Goal: Task Accomplishment & Management: Manage account settings

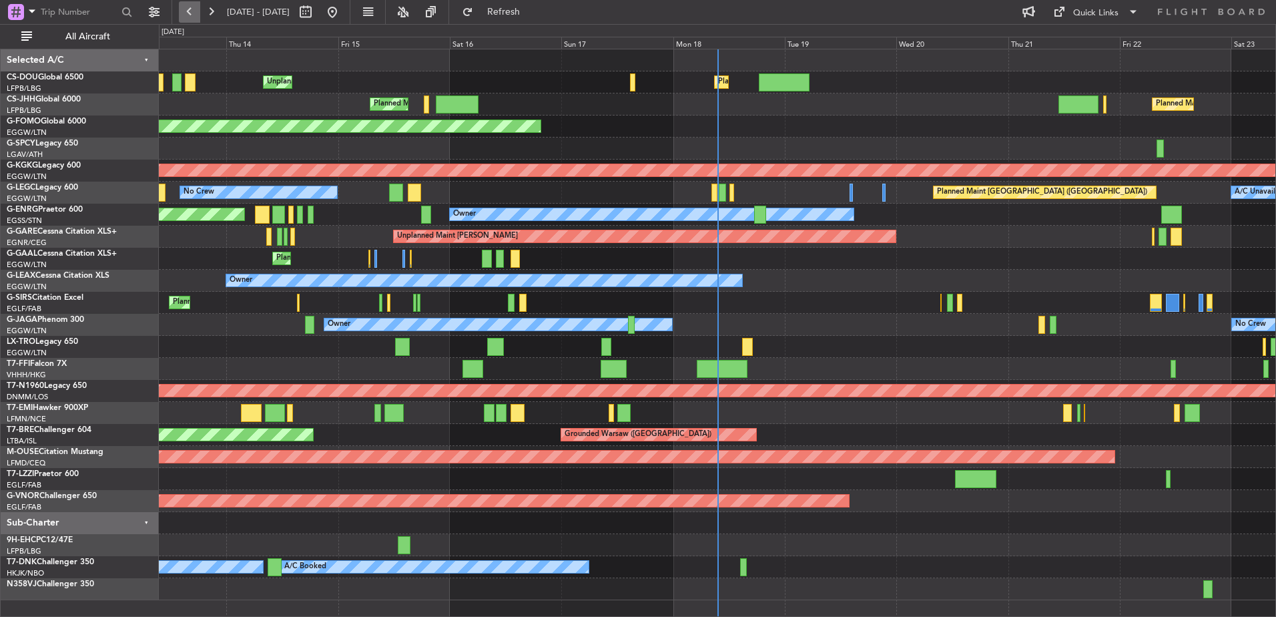
click at [195, 9] on button at bounding box center [189, 11] width 21 height 21
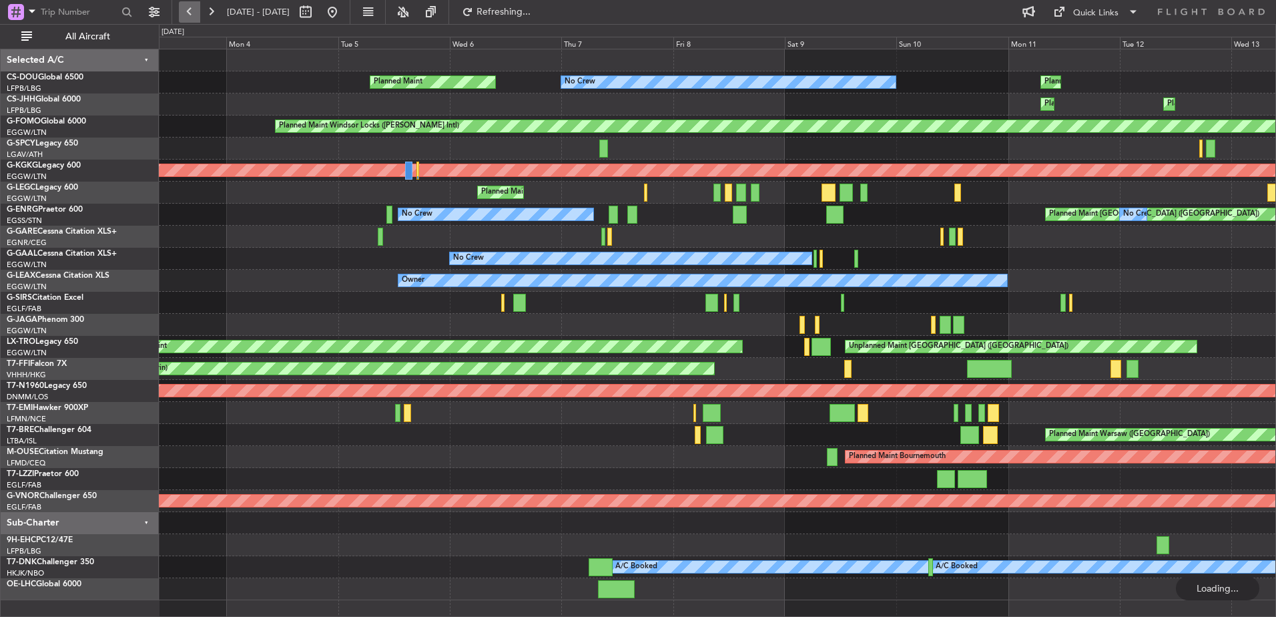
click at [195, 9] on button at bounding box center [189, 11] width 21 height 21
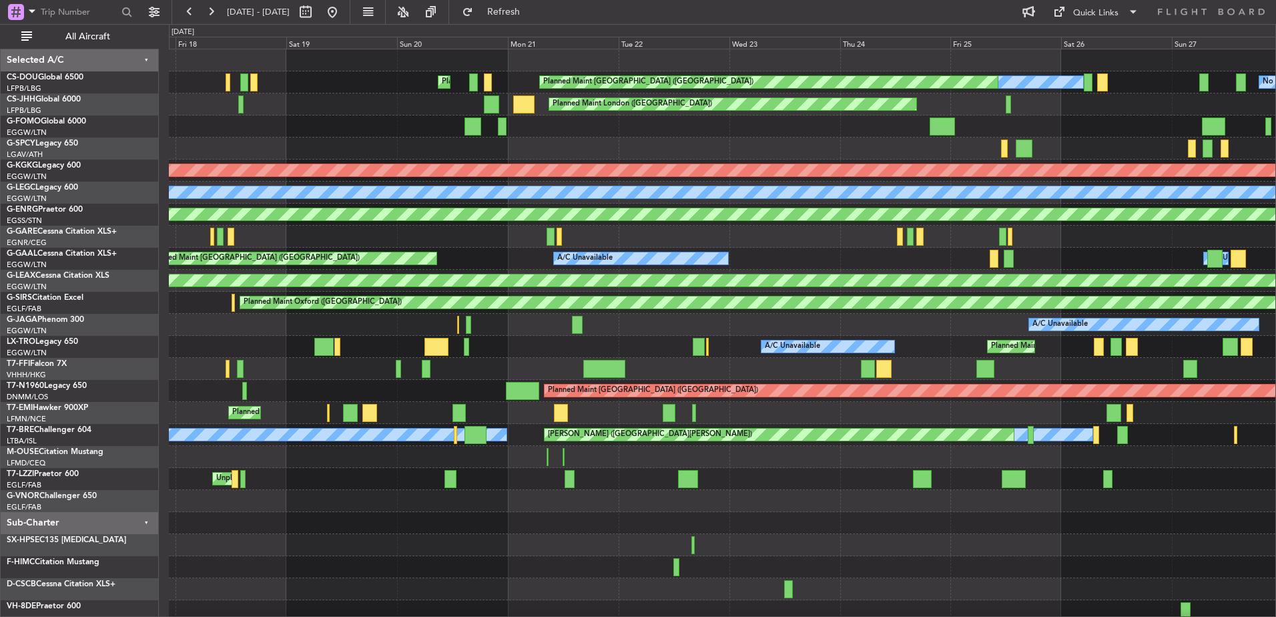
click at [864, 545] on div "No Crew No Crew Planned Maint [GEOGRAPHIC_DATA] ([GEOGRAPHIC_DATA]) Planned Mai…" at bounding box center [722, 335] width 1106 height 573
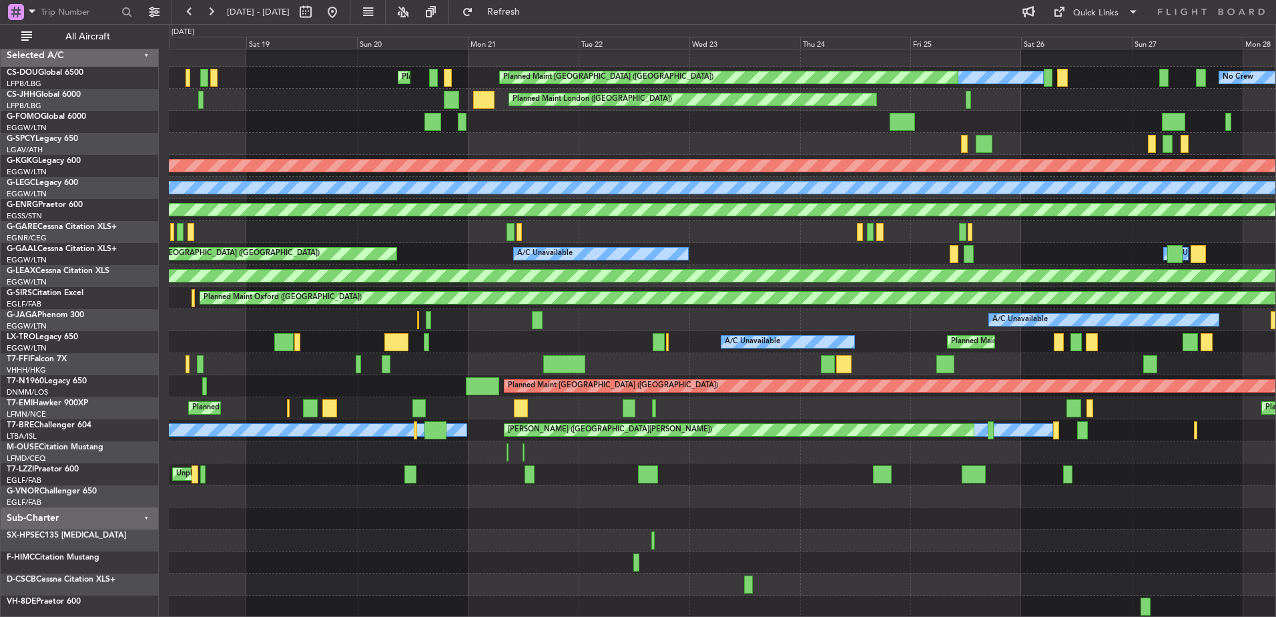
click at [827, 260] on div "No Crew No Crew Planned Maint [GEOGRAPHIC_DATA] ([GEOGRAPHIC_DATA]) Planned Mai…" at bounding box center [722, 331] width 1106 height 573
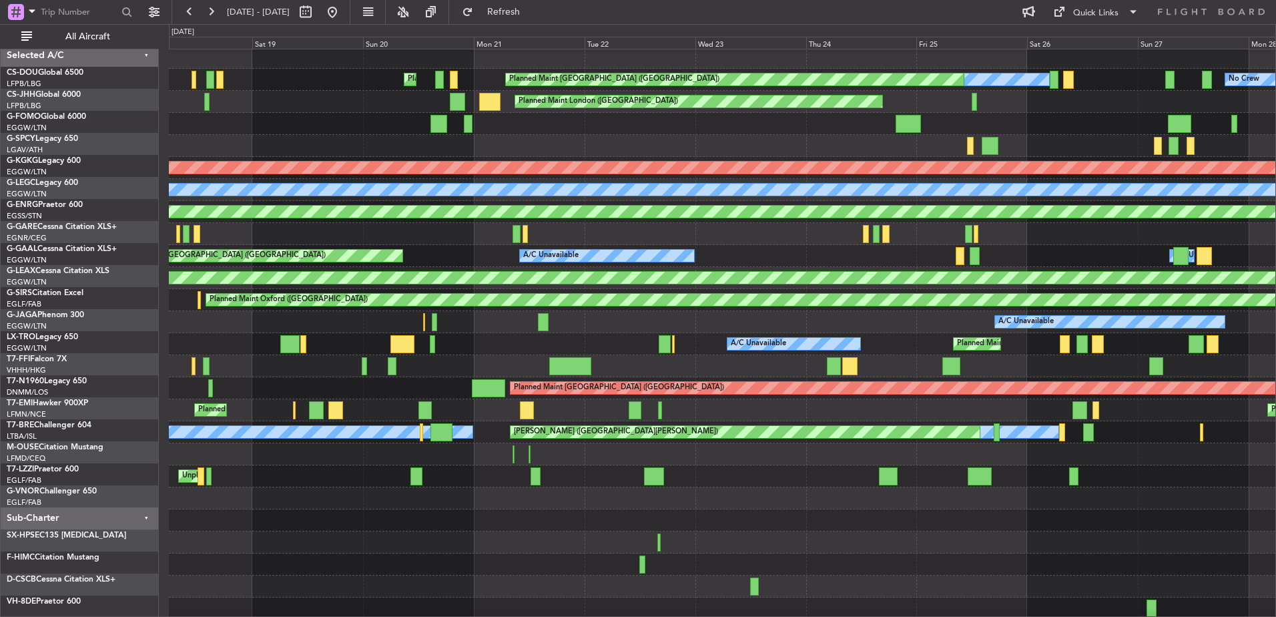
scroll to position [2, 0]
click at [589, 335] on div "Planned Maint [GEOGRAPHIC_DATA] ([GEOGRAPHIC_DATA]) A/C Unavailable Unplanned […" at bounding box center [722, 344] width 1106 height 22
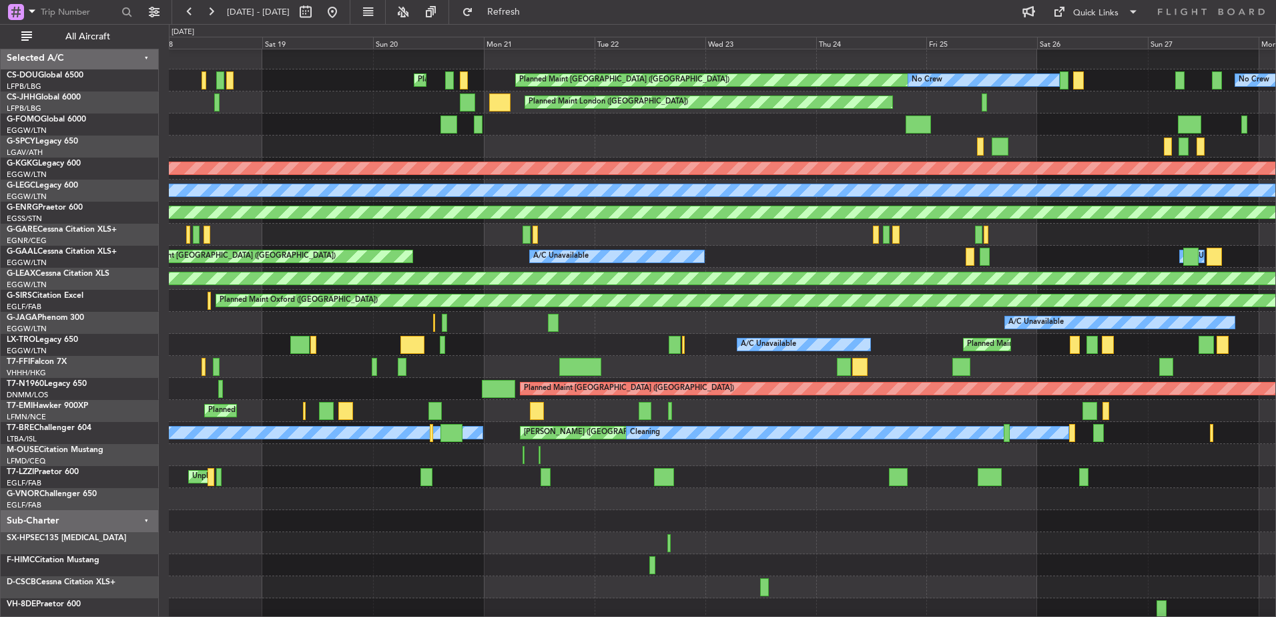
scroll to position [1, 0]
click at [745, 234] on div at bounding box center [722, 235] width 1106 height 22
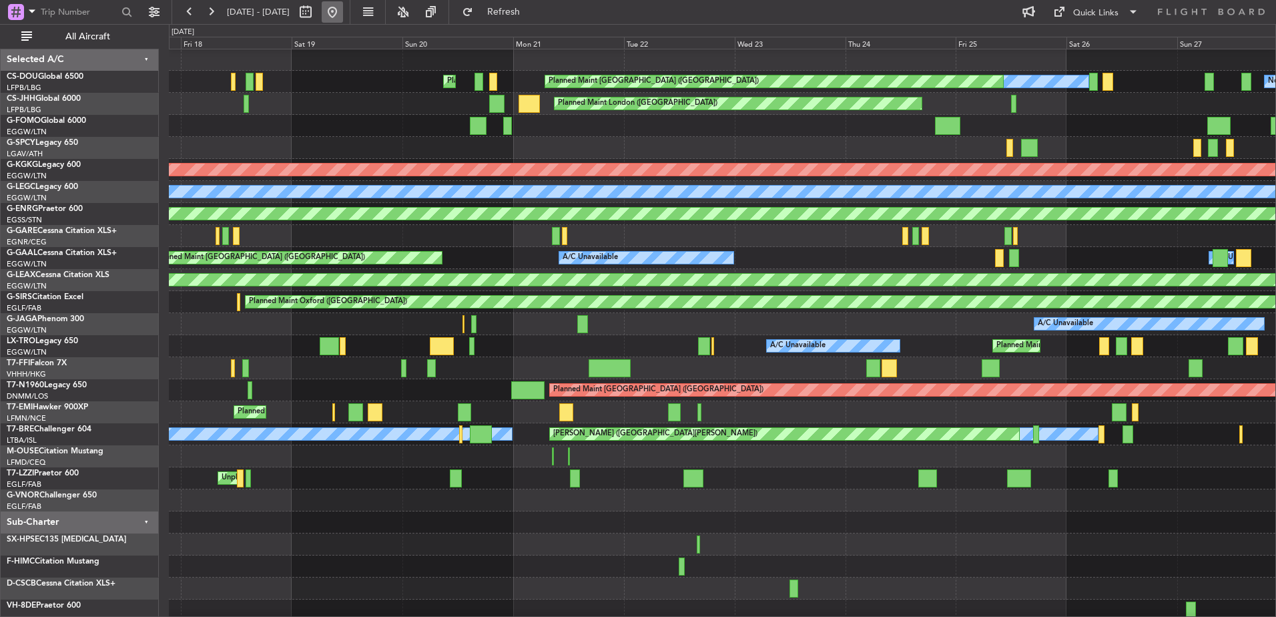
click at [343, 15] on button at bounding box center [332, 11] width 21 height 21
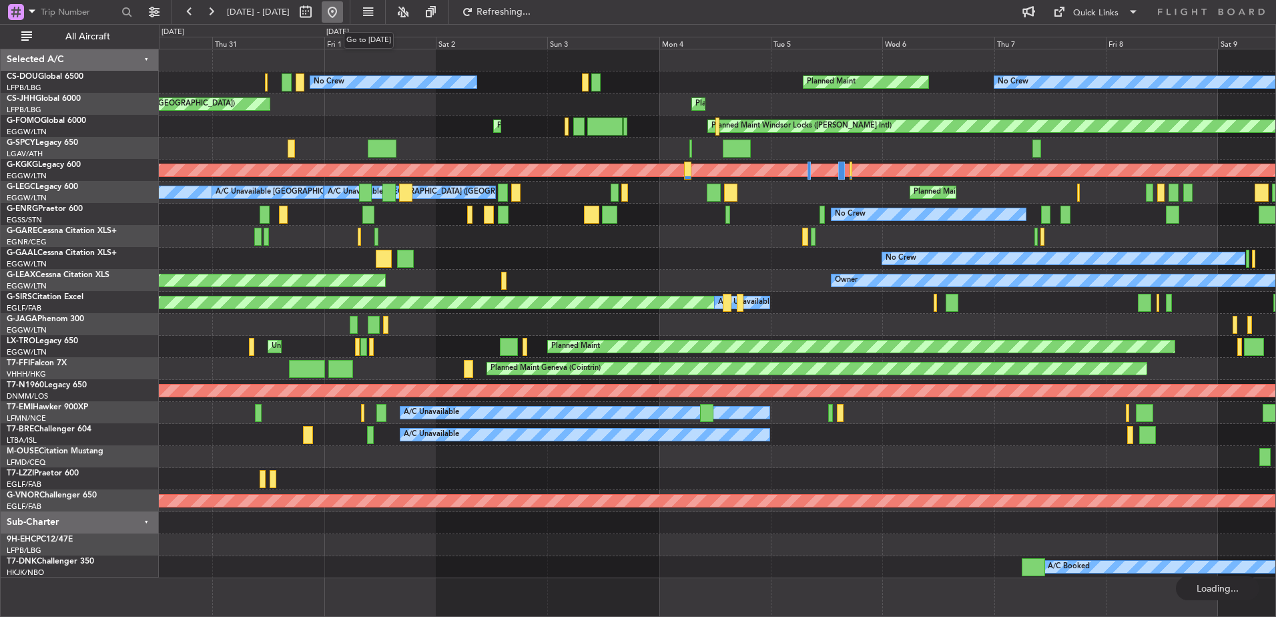
scroll to position [0, 0]
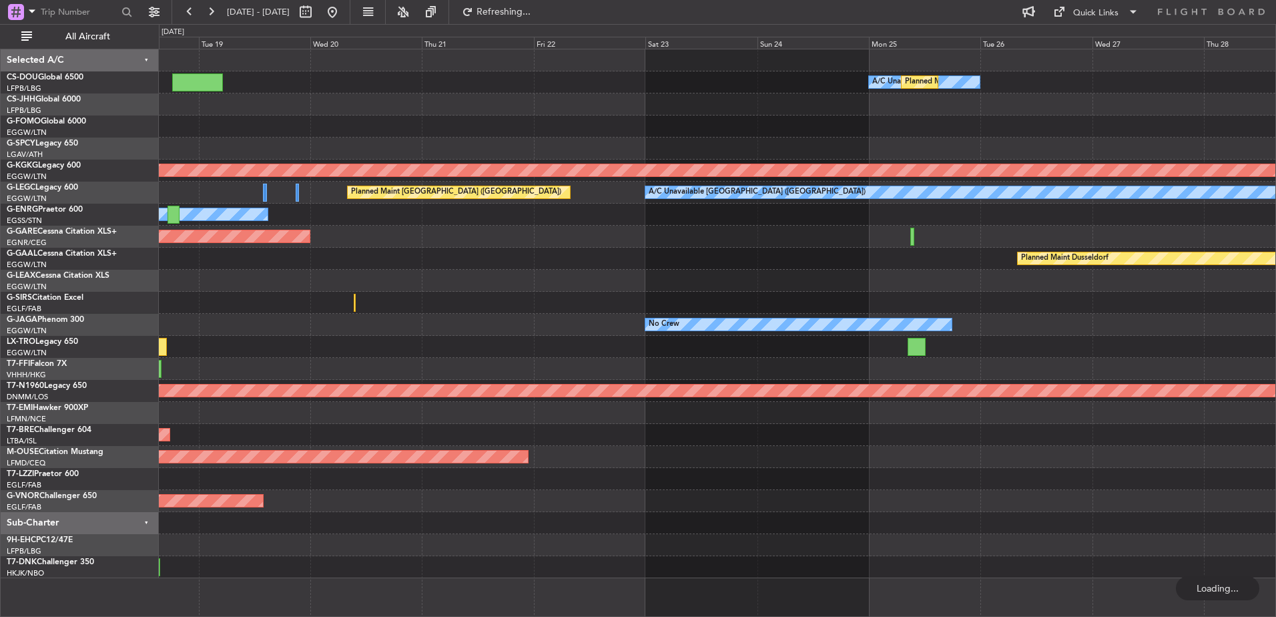
click at [250, 282] on div "A/C Unavailable Planned Maint [GEOGRAPHIC_DATA] ([GEOGRAPHIC_DATA]) Planned Mai…" at bounding box center [717, 313] width 1116 height 528
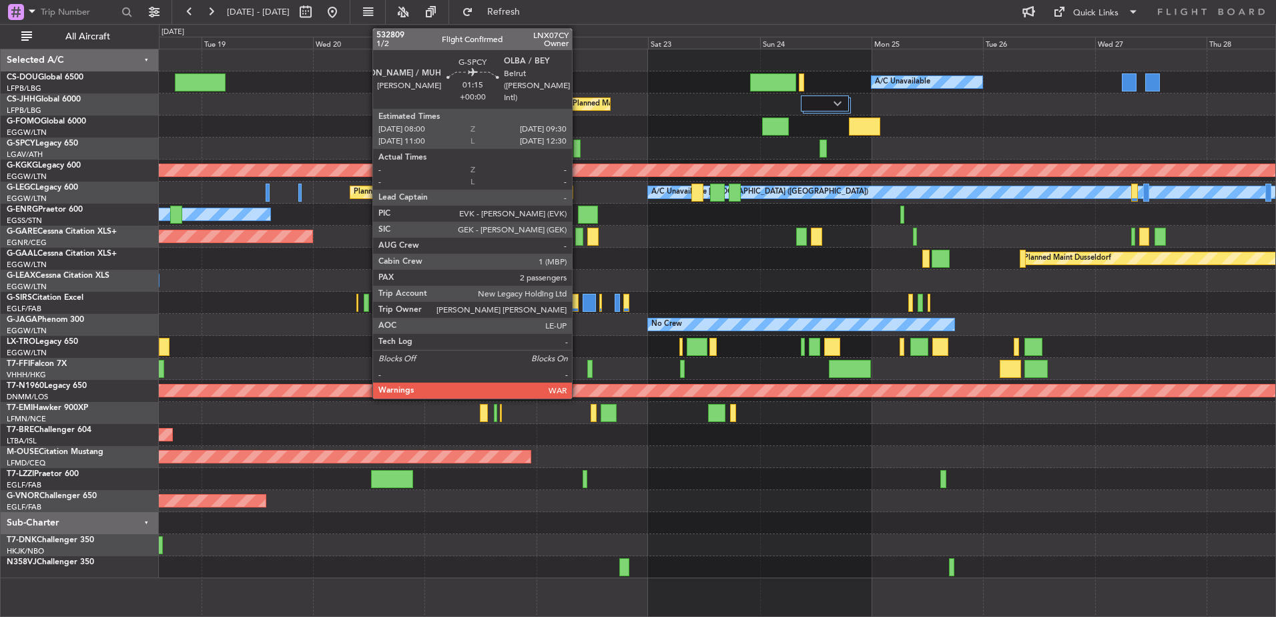
click at [578, 144] on div at bounding box center [576, 148] width 7 height 18
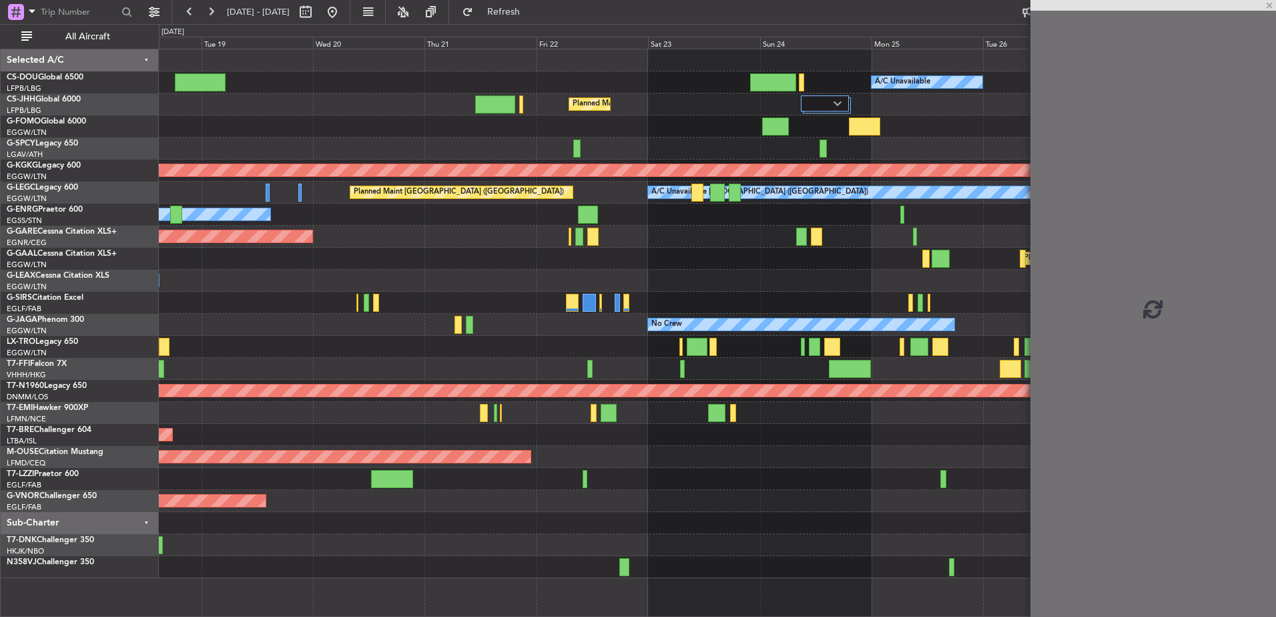
click at [558, 142] on div at bounding box center [717, 148] width 1116 height 22
click at [583, 152] on div at bounding box center [717, 148] width 1116 height 22
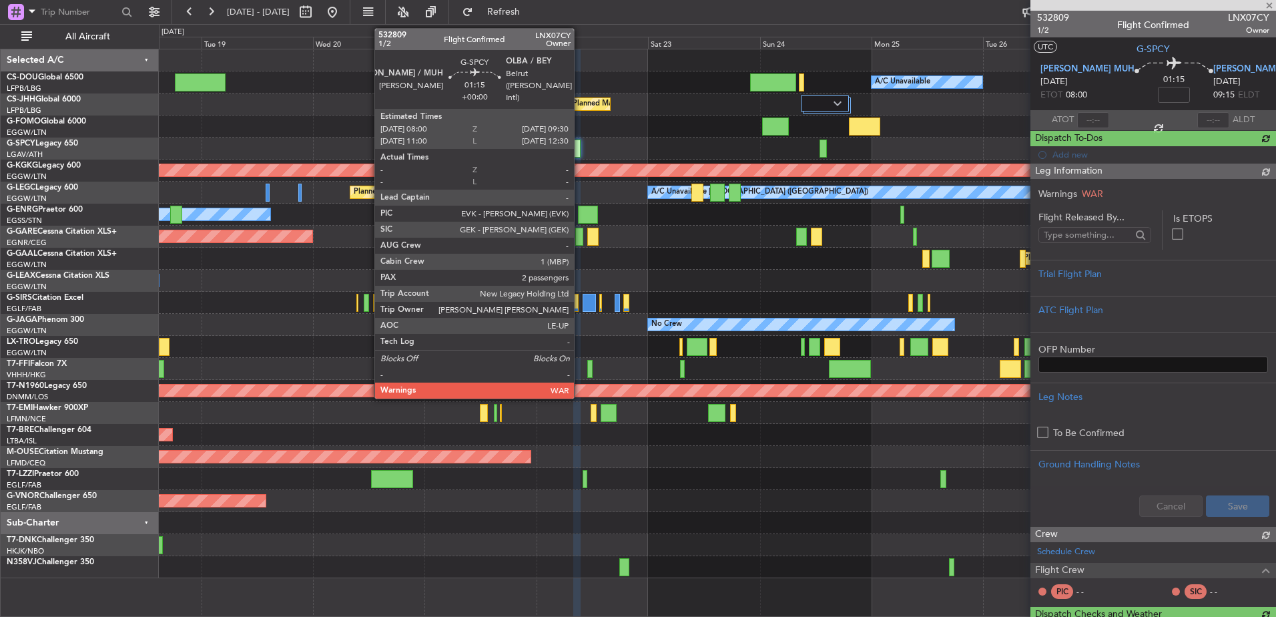
click at [580, 149] on div at bounding box center [576, 148] width 7 height 18
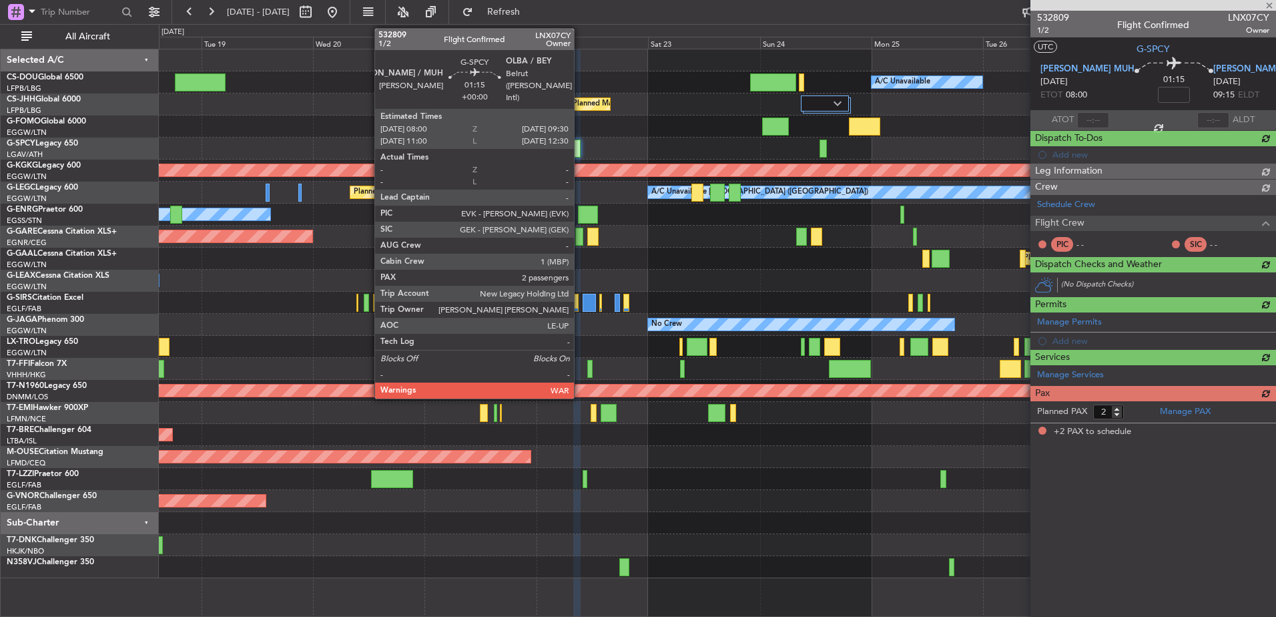
click at [580, 149] on div at bounding box center [576, 148] width 7 height 18
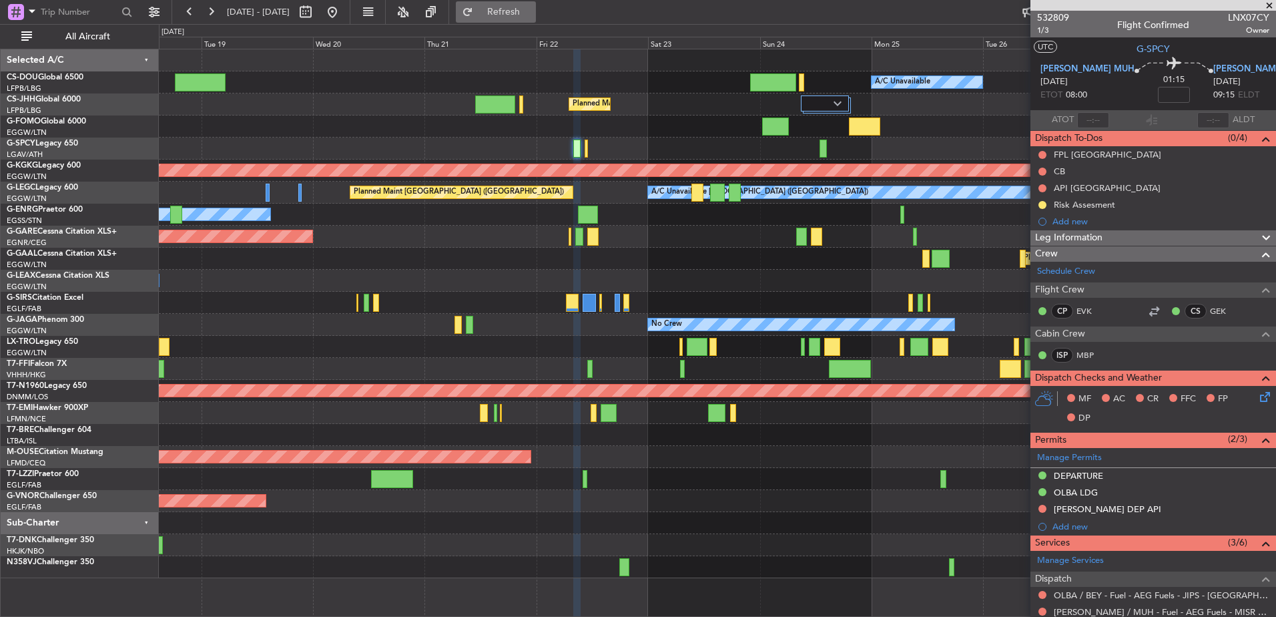
click at [510, 9] on button "Refresh" at bounding box center [496, 11] width 80 height 21
click at [589, 147] on div at bounding box center [717, 148] width 1116 height 22
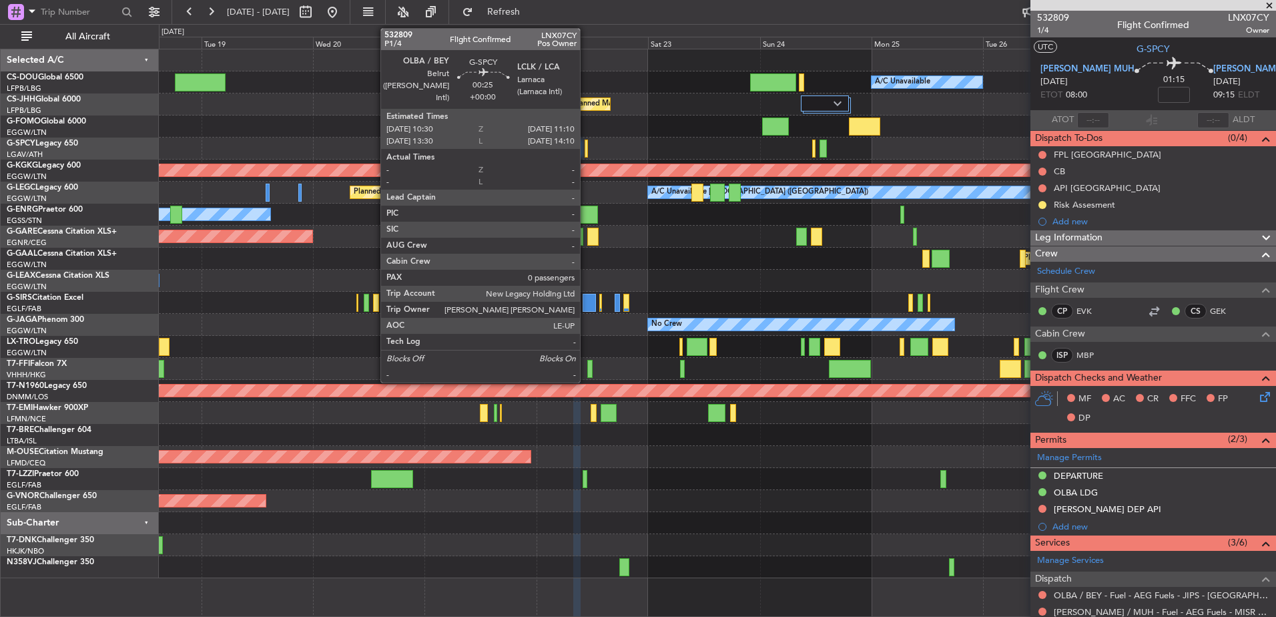
click at [586, 142] on div at bounding box center [586, 148] width 3 height 18
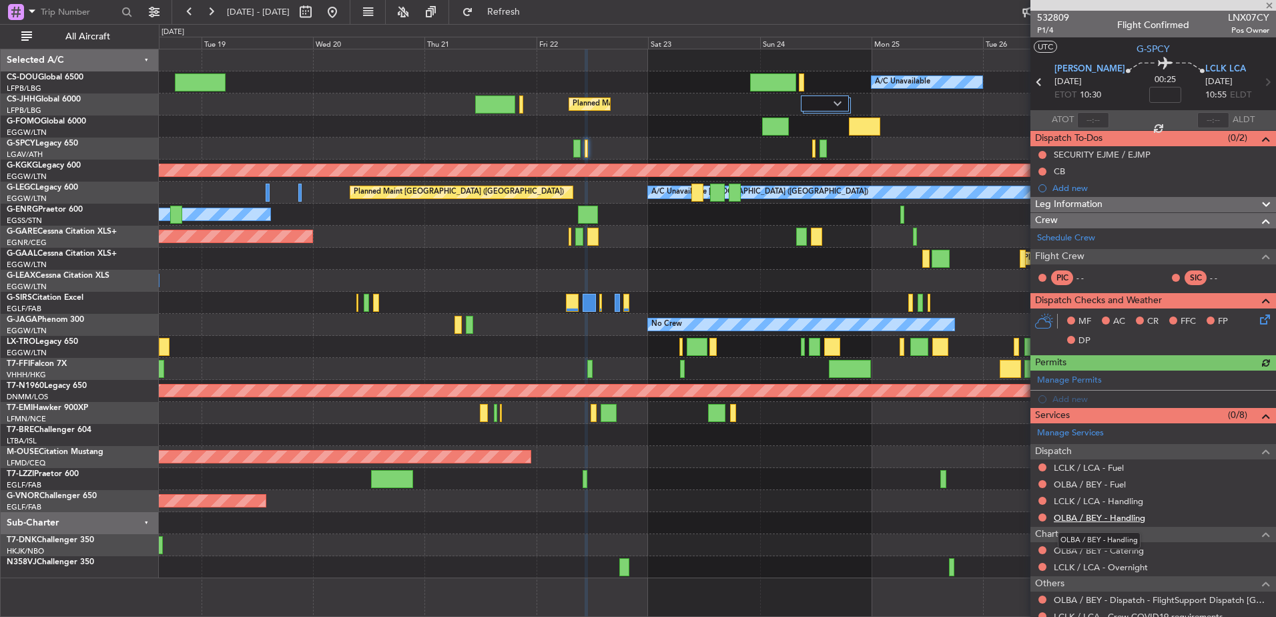
click at [1083, 518] on link "OLBA / BEY - Handling" at bounding box center [1099, 517] width 91 height 11
click at [1076, 500] on link "LCLK / LCA - Handling" at bounding box center [1098, 500] width 89 height 11
click at [1089, 480] on link "OLBA / BEY - Fuel" at bounding box center [1090, 483] width 72 height 11
click at [1072, 470] on link "LCLK / LCA - Fuel" at bounding box center [1089, 467] width 70 height 11
click at [532, 15] on span "Refresh" at bounding box center [504, 11] width 56 height 9
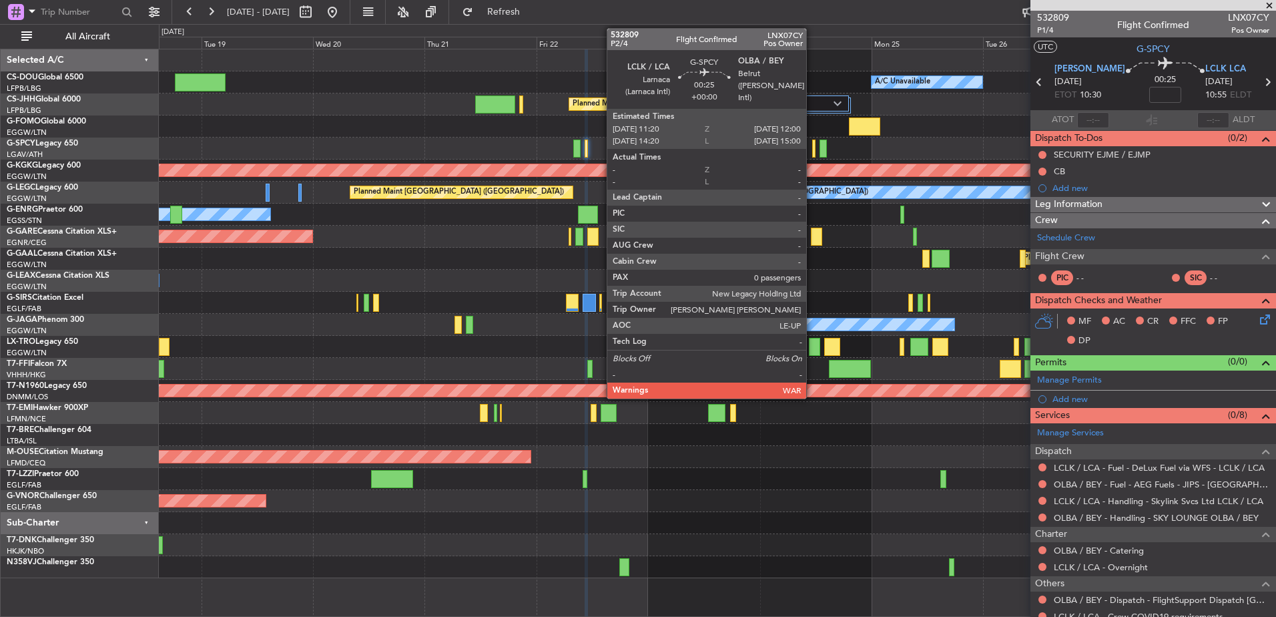
click at [812, 149] on div at bounding box center [813, 148] width 3 height 18
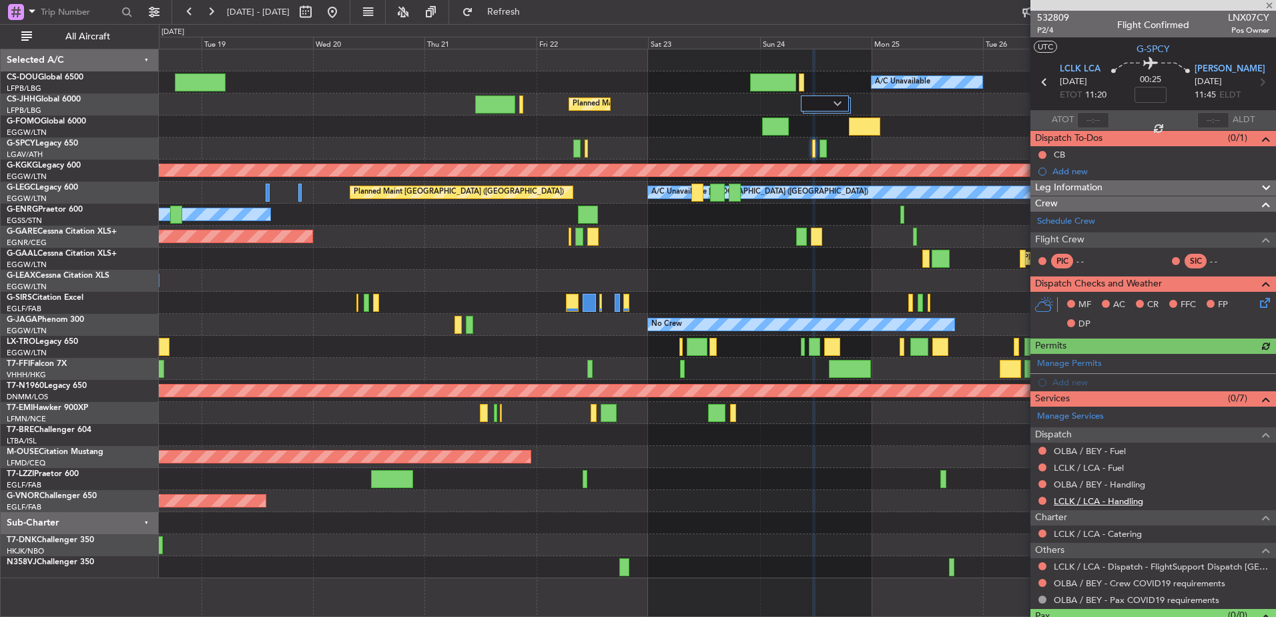
click at [1101, 498] on link "LCLK / LCA - Handling" at bounding box center [1098, 500] width 89 height 11
click at [1111, 486] on link "OLBA / BEY - Handling" at bounding box center [1099, 483] width 91 height 11
click at [1107, 471] on link "LCLK / LCA - Fuel" at bounding box center [1089, 467] width 70 height 11
click at [530, 12] on span "Refresh" at bounding box center [504, 11] width 56 height 9
click at [1087, 453] on link "OLBA / BEY - Fuel" at bounding box center [1090, 450] width 72 height 11
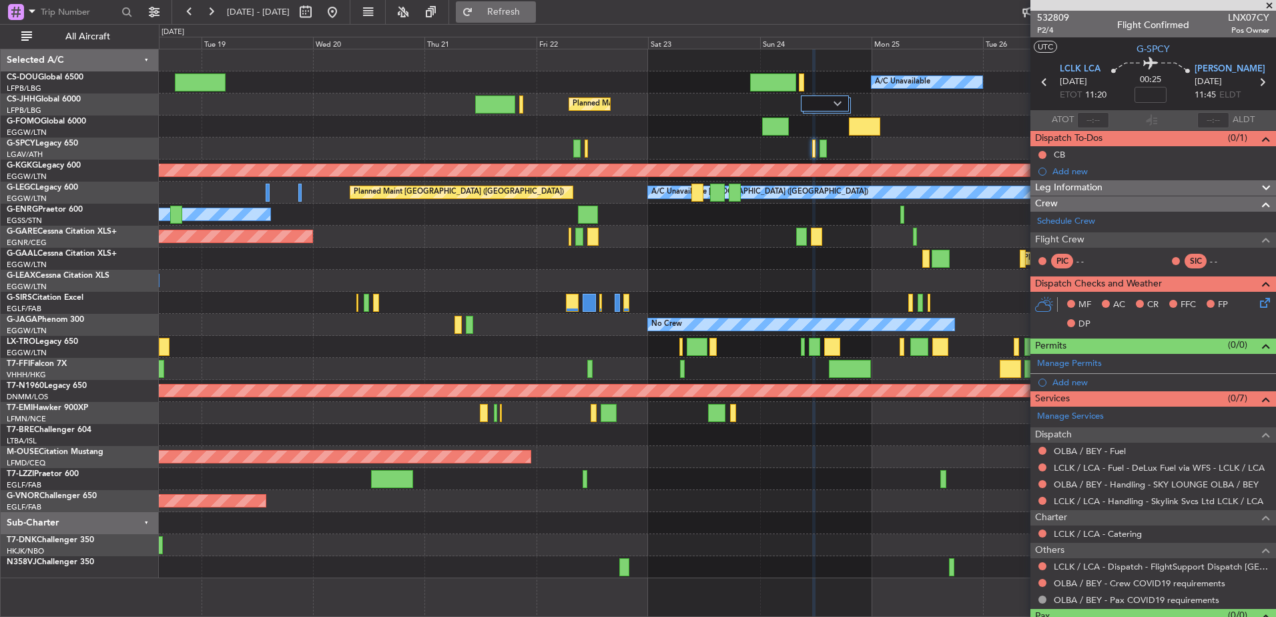
click at [532, 16] on span "Refresh" at bounding box center [504, 11] width 56 height 9
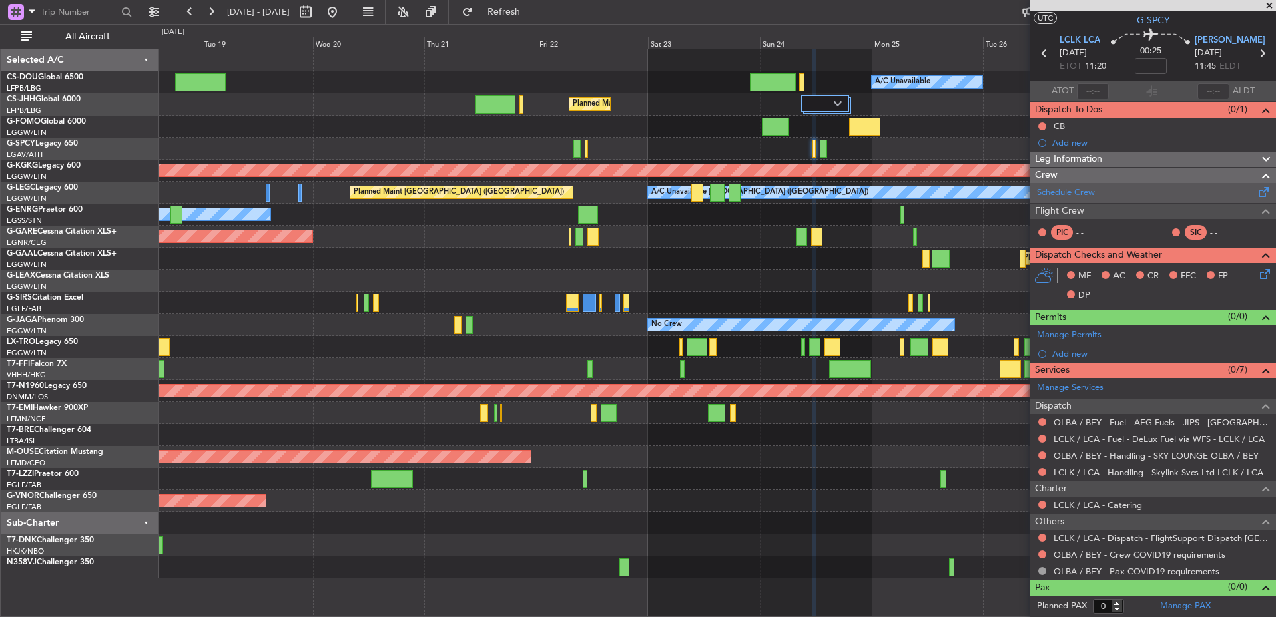
click at [1097, 188] on div "Schedule Crew" at bounding box center [1153, 193] width 246 height 20
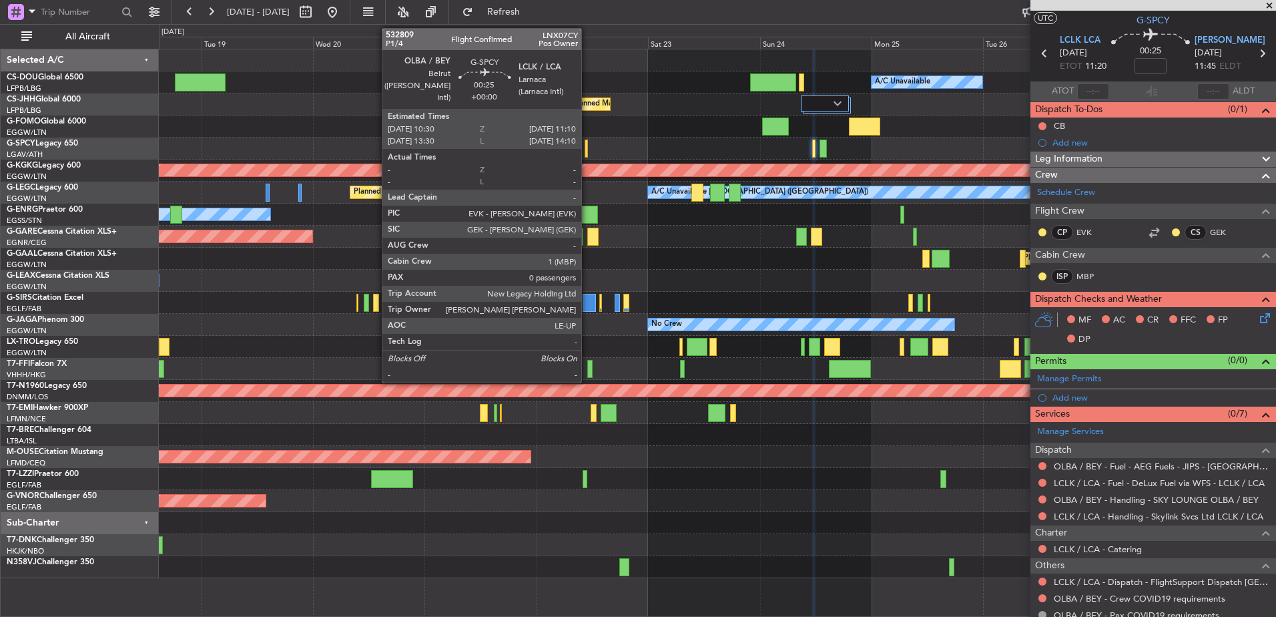
click at [588, 149] on div at bounding box center [586, 148] width 3 height 18
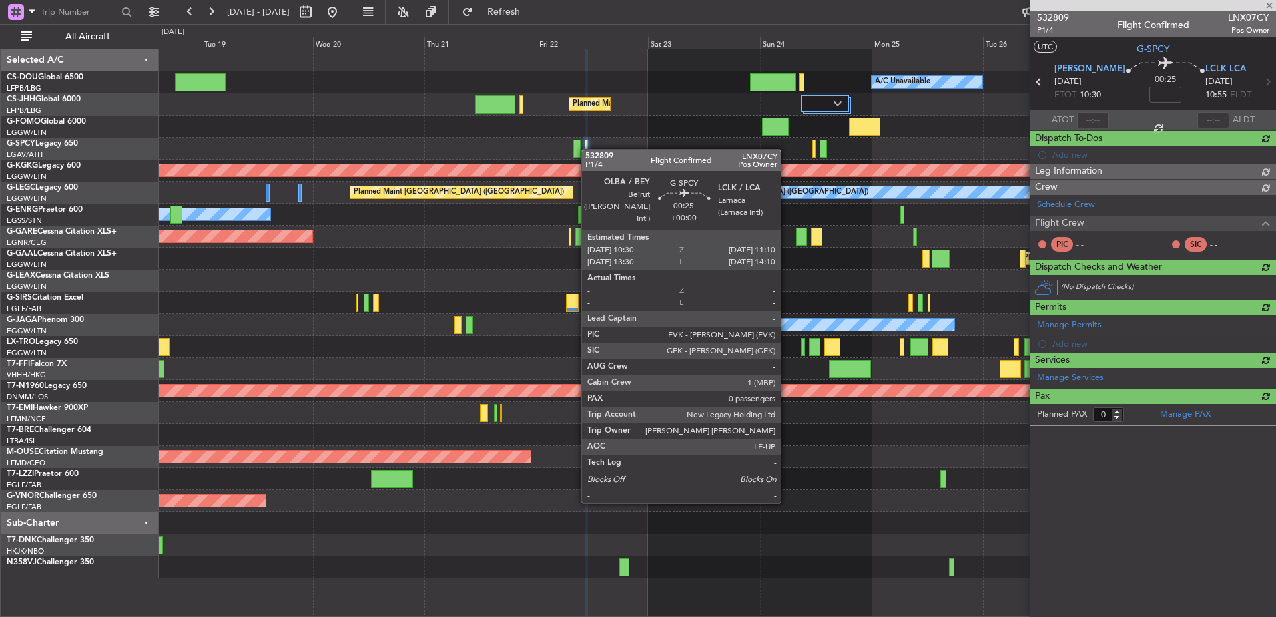
scroll to position [0, 0]
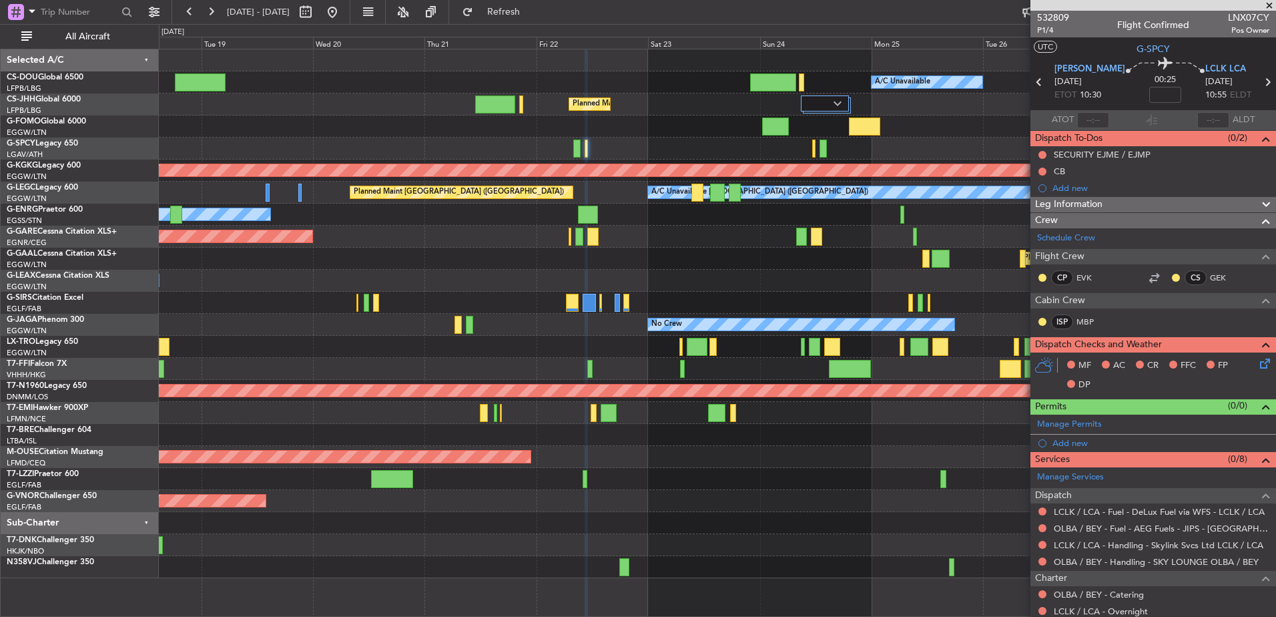
click at [486, 522] on div "Planned Maint [GEOGRAPHIC_DATA] ([GEOGRAPHIC_DATA]) A/C Unavailable Planned Mai…" at bounding box center [717, 313] width 1116 height 528
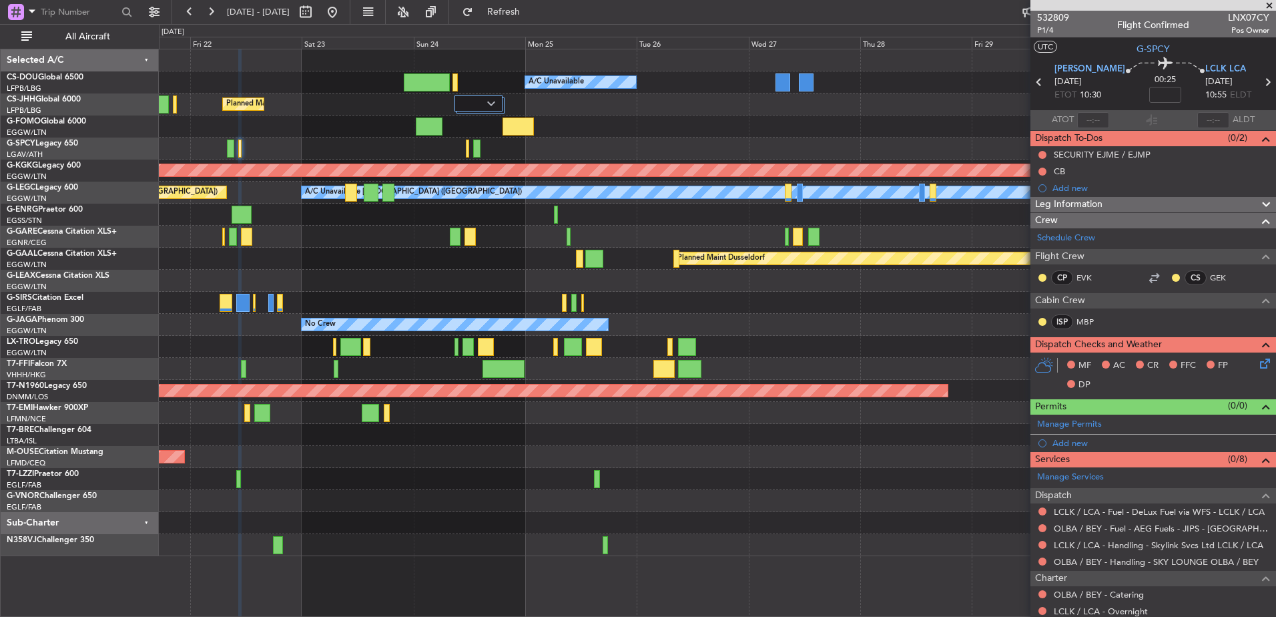
click at [400, 452] on div "Planned Maint Bournemouth" at bounding box center [717, 457] width 1116 height 22
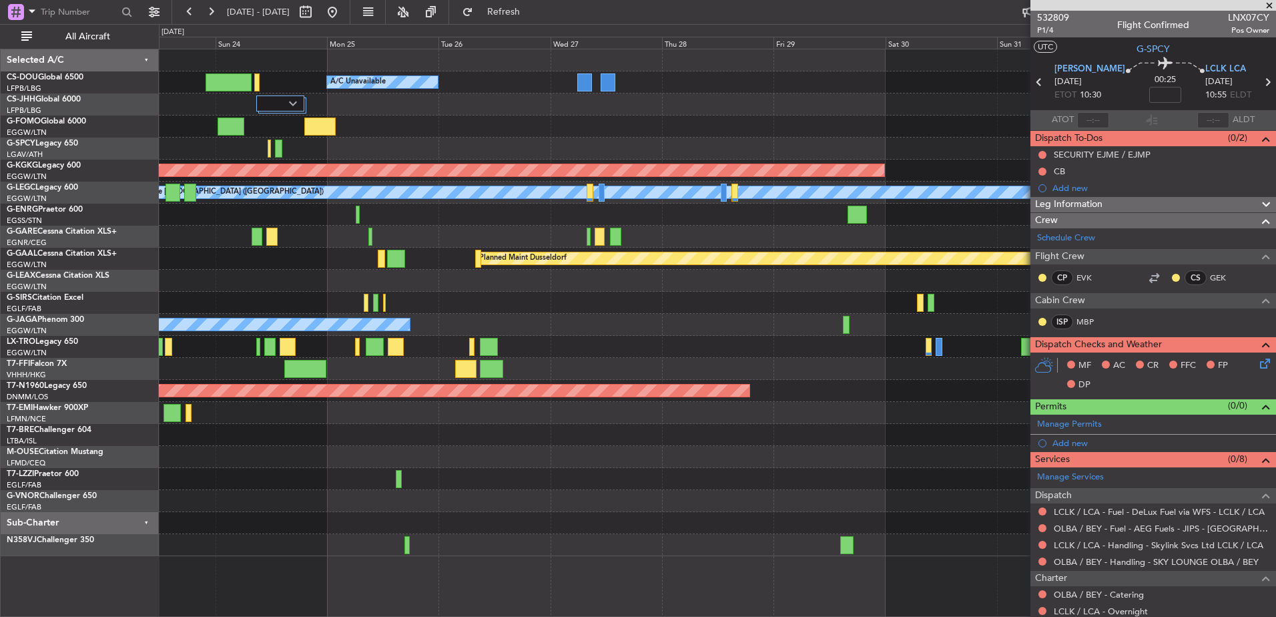
click at [394, 462] on div "Planned Maint [GEOGRAPHIC_DATA] ([GEOGRAPHIC_DATA]) A/C Unavailable Planned Mai…" at bounding box center [717, 302] width 1116 height 506
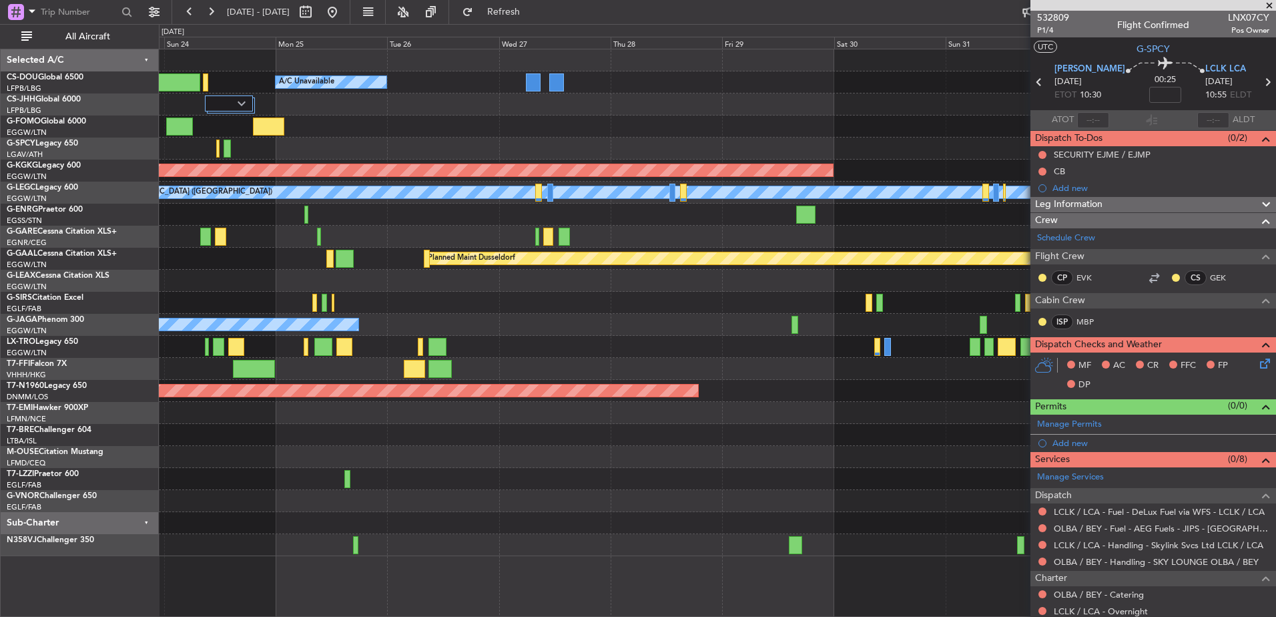
click at [472, 421] on div "Planned Maint [GEOGRAPHIC_DATA] ([GEOGRAPHIC_DATA]) A/C Unavailable Planned Mai…" at bounding box center [717, 302] width 1116 height 506
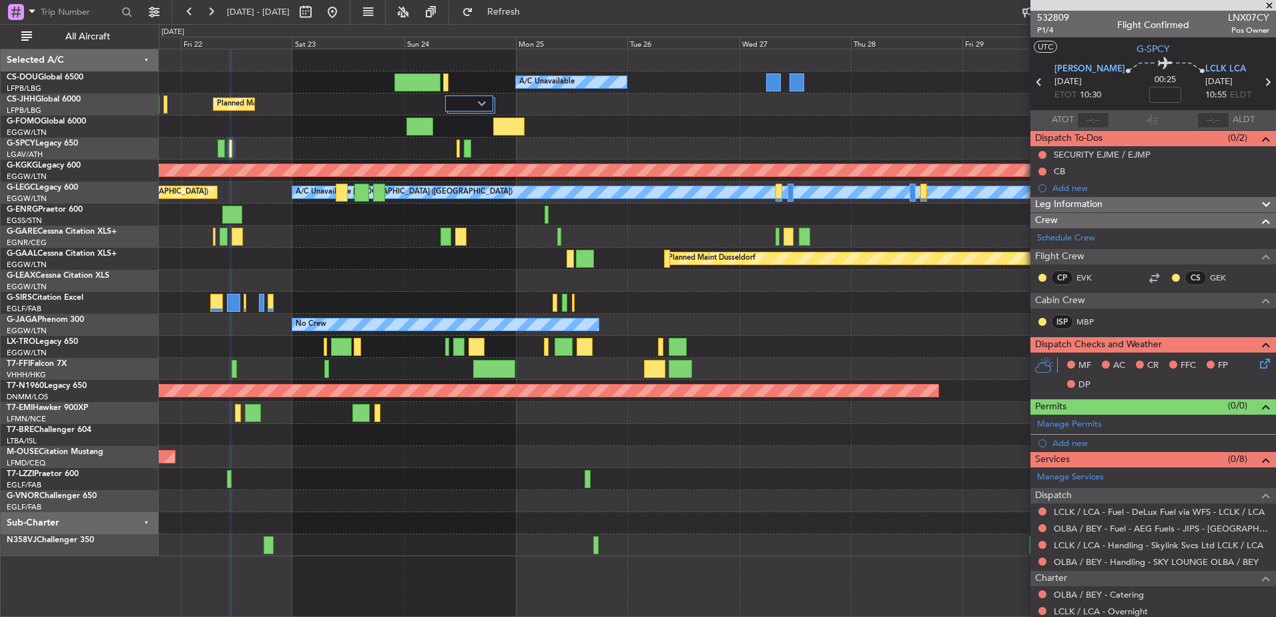
click at [871, 446] on div "Planned Maint [GEOGRAPHIC_DATA] ([GEOGRAPHIC_DATA]) A/C Unavailable Planned Mai…" at bounding box center [717, 302] width 1116 height 506
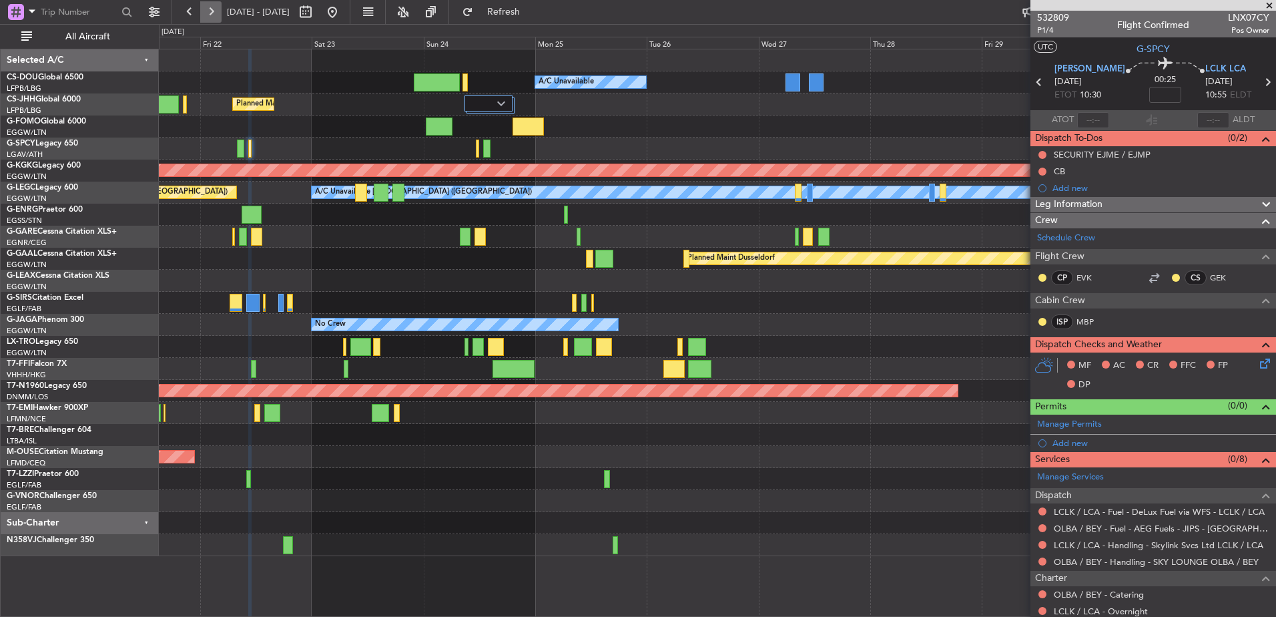
click at [211, 14] on button at bounding box center [210, 11] width 21 height 21
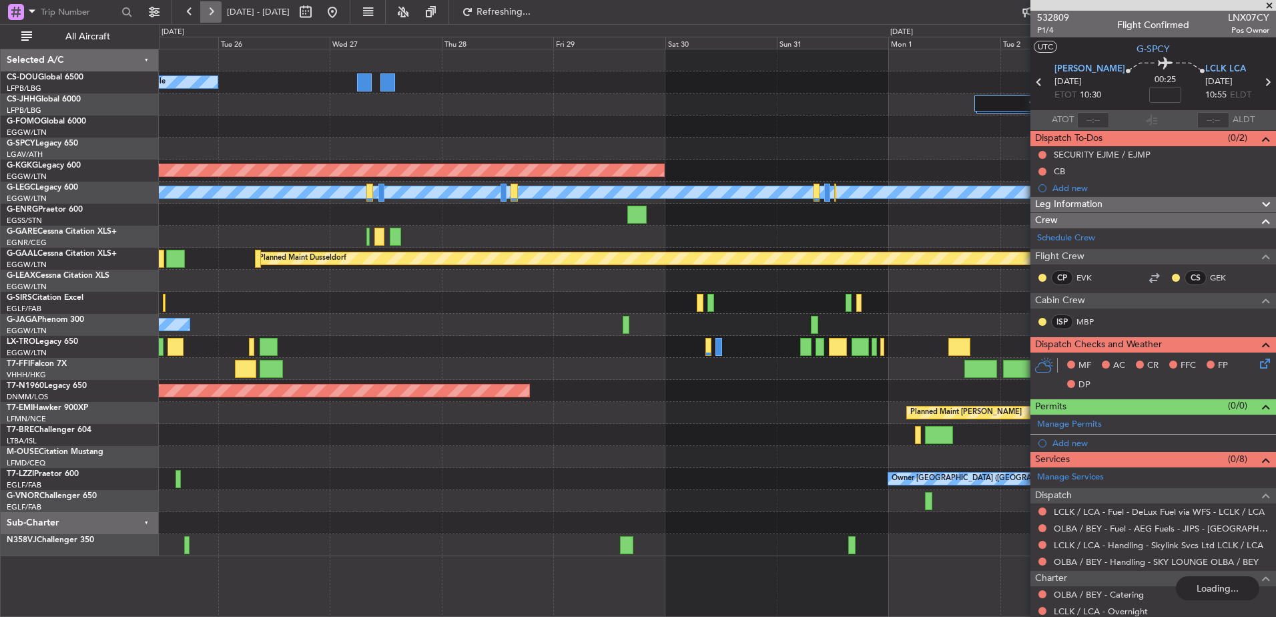
click at [211, 14] on button at bounding box center [210, 11] width 21 height 21
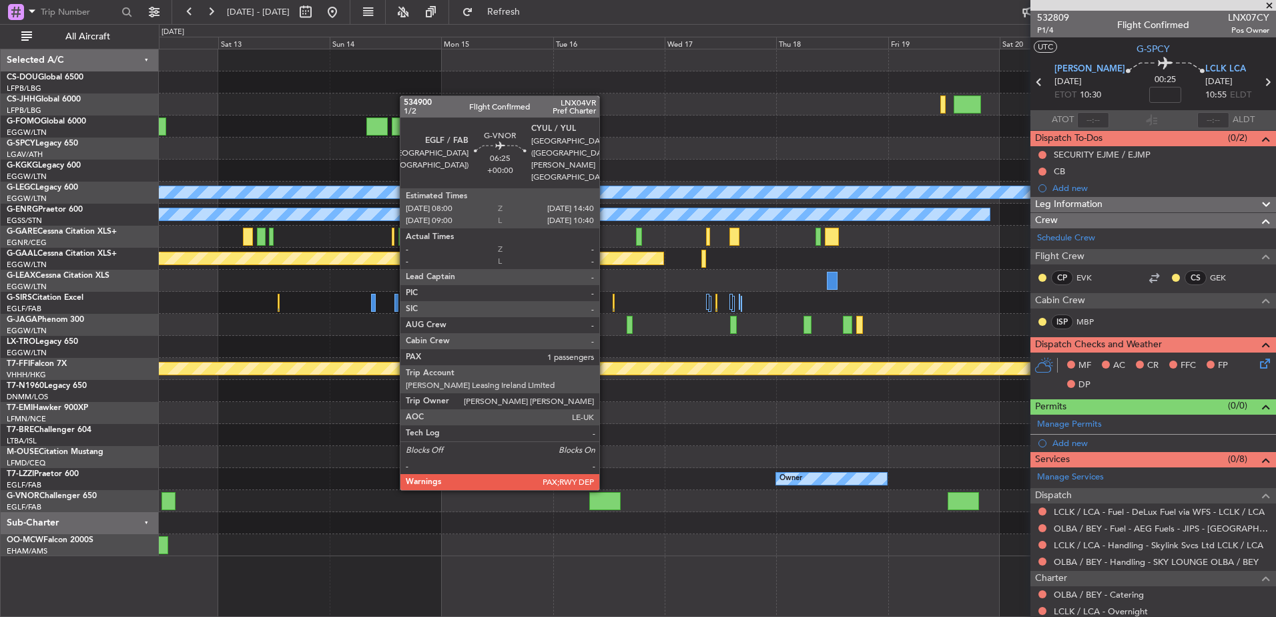
click at [605, 500] on div at bounding box center [604, 501] width 31 height 18
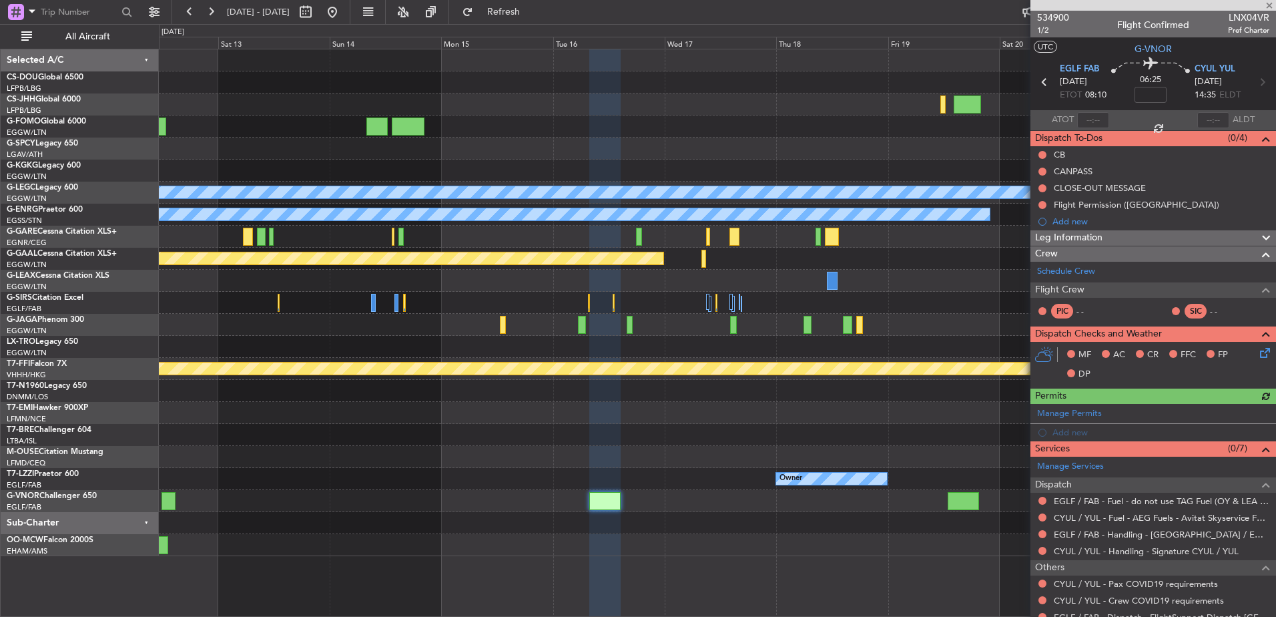
scroll to position [93, 0]
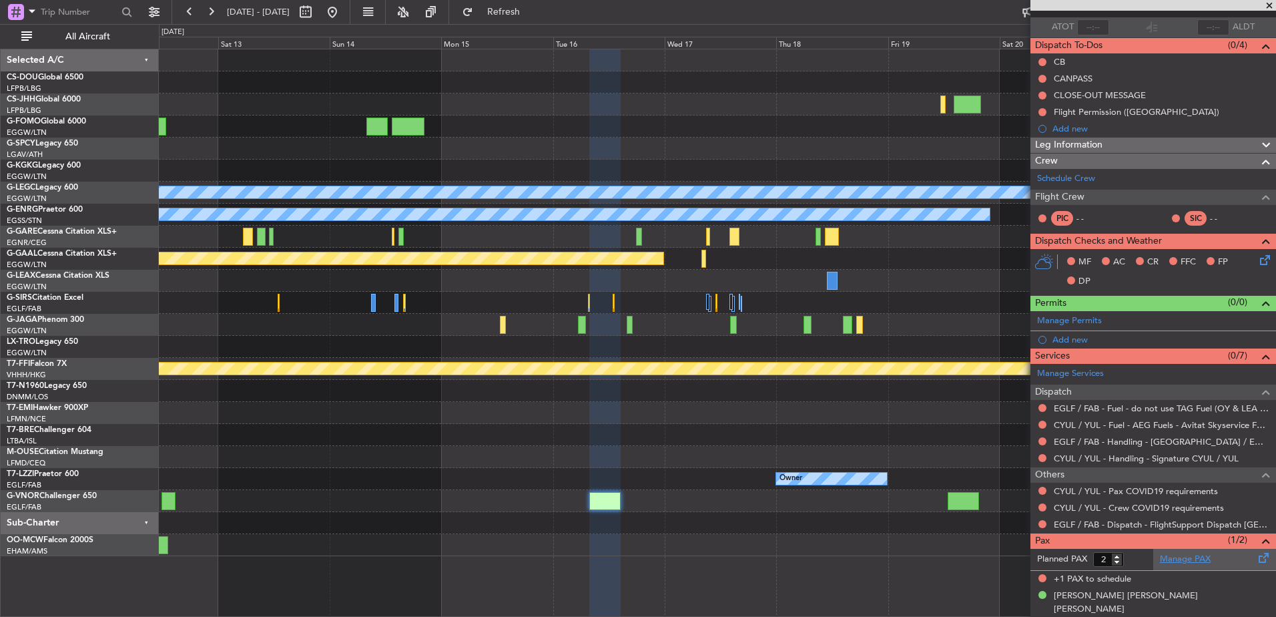
click at [1164, 562] on link "Manage PAX" at bounding box center [1185, 558] width 51 height 13
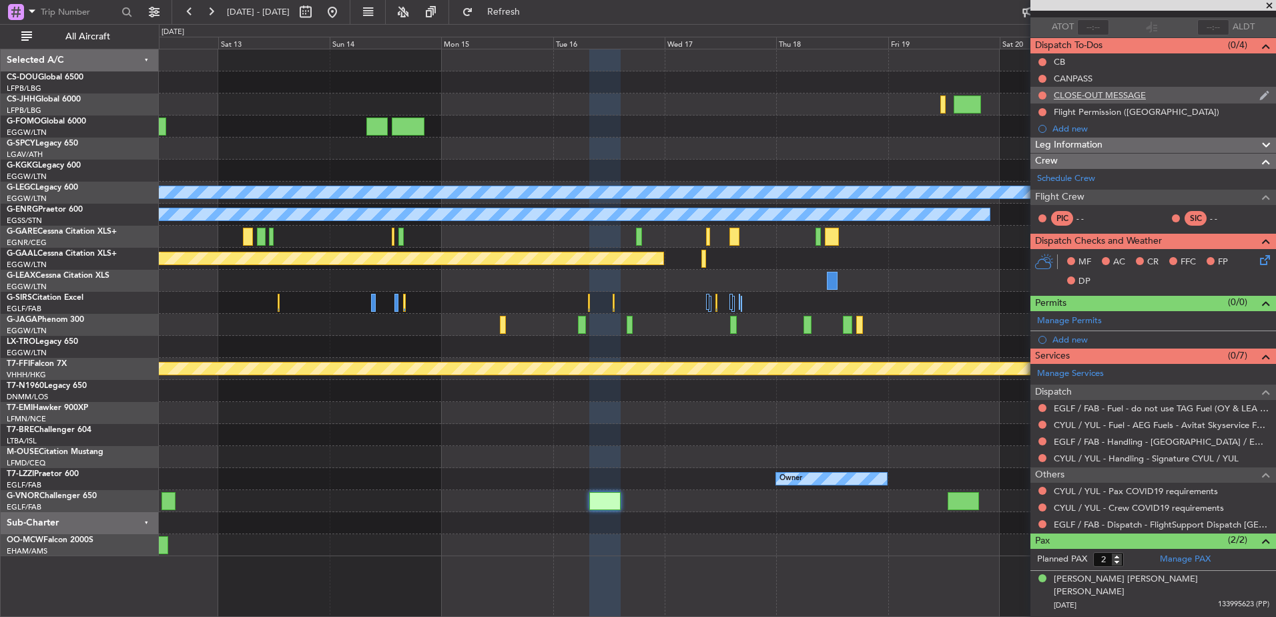
scroll to position [0, 0]
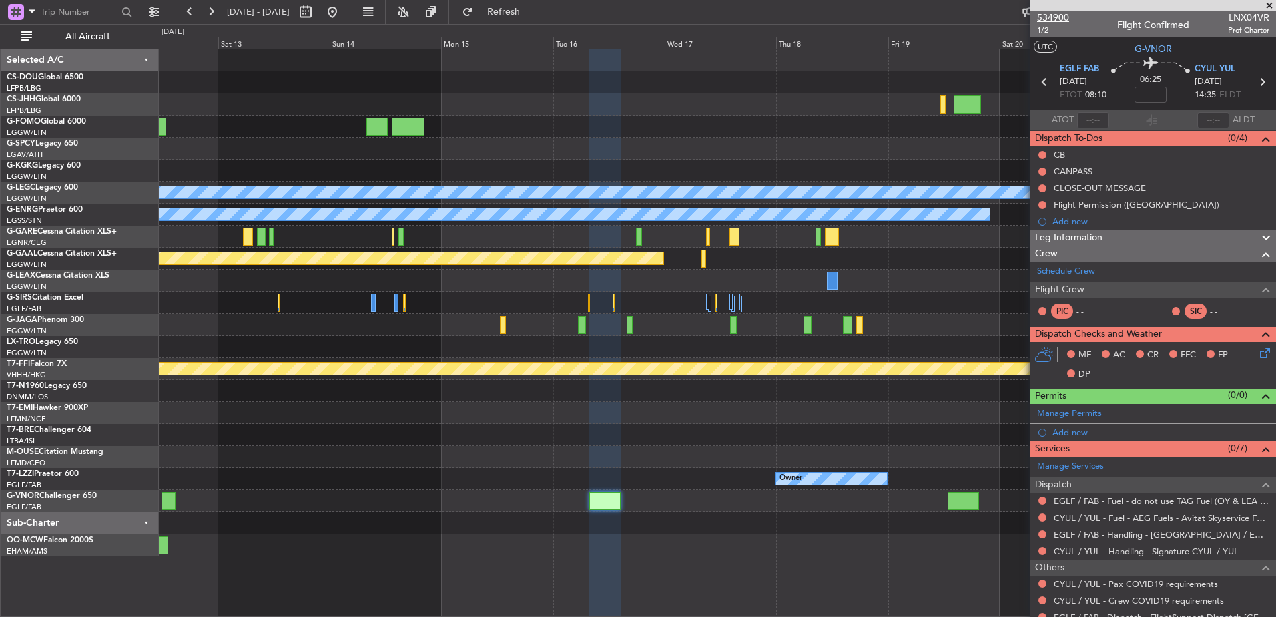
click at [1050, 15] on span "534900" at bounding box center [1053, 18] width 32 height 14
click at [205, 13] on button at bounding box center [210, 11] width 21 height 21
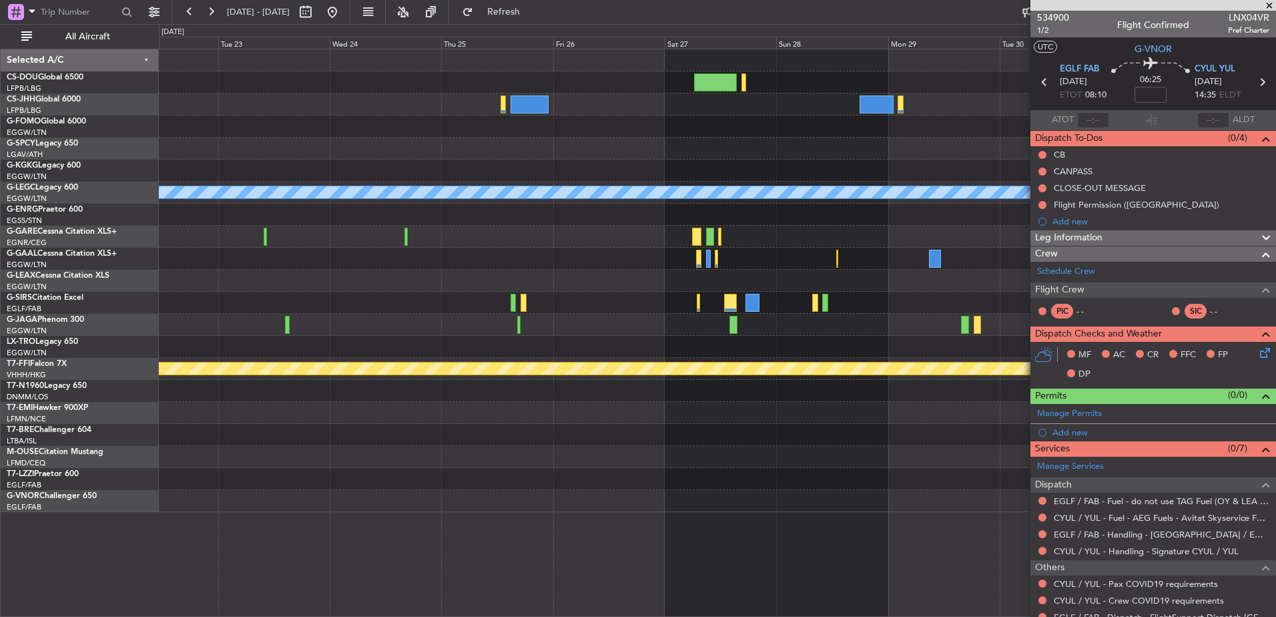
drag, startPoint x: 206, startPoint y: 11, endPoint x: 230, endPoint y: 143, distance: 133.7
click at [230, 143] on fb-flight-board "[DATE] - [DATE] Refresh Quick Links All Aircraft A/C Unavailable [GEOGRAPHIC_DA…" at bounding box center [638, 313] width 1276 height 607
click at [555, 292] on div "A/C Unavailable [GEOGRAPHIC_DATA] ([GEOGRAPHIC_DATA]) Planned Maint Geneva ([GE…" at bounding box center [717, 280] width 1116 height 462
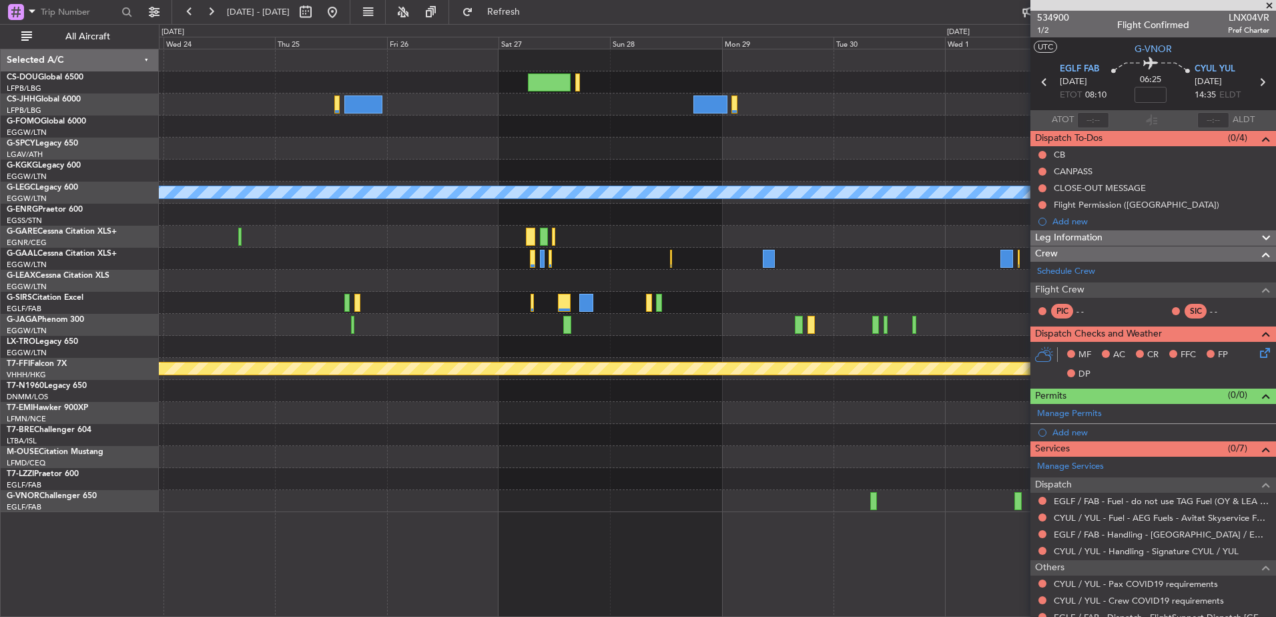
click at [1263, 6] on span at bounding box center [1268, 6] width 13 height 12
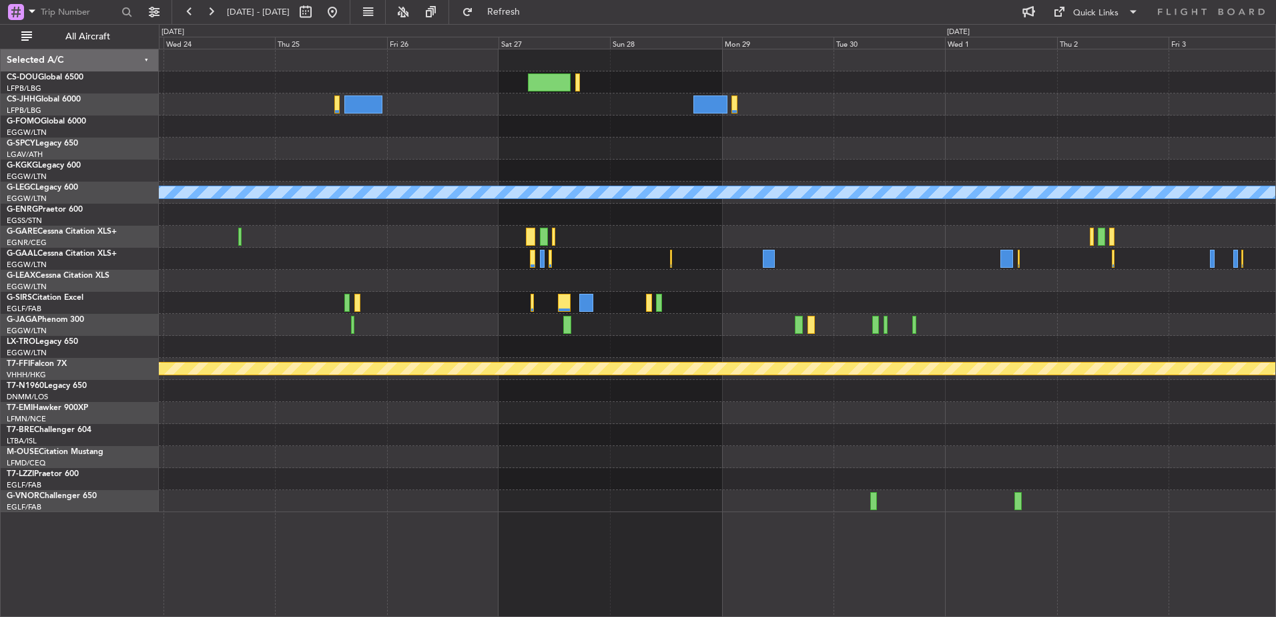
type input "0"
click at [1150, 7] on nimbus-menu "Quick Links" at bounding box center [1096, 11] width 112 height 21
click at [1108, 15] on div "Quick Links" at bounding box center [1095, 13] width 45 height 13
click at [1078, 44] on button "Trip Builder" at bounding box center [1096, 44] width 100 height 32
click at [343, 17] on button at bounding box center [332, 11] width 21 height 21
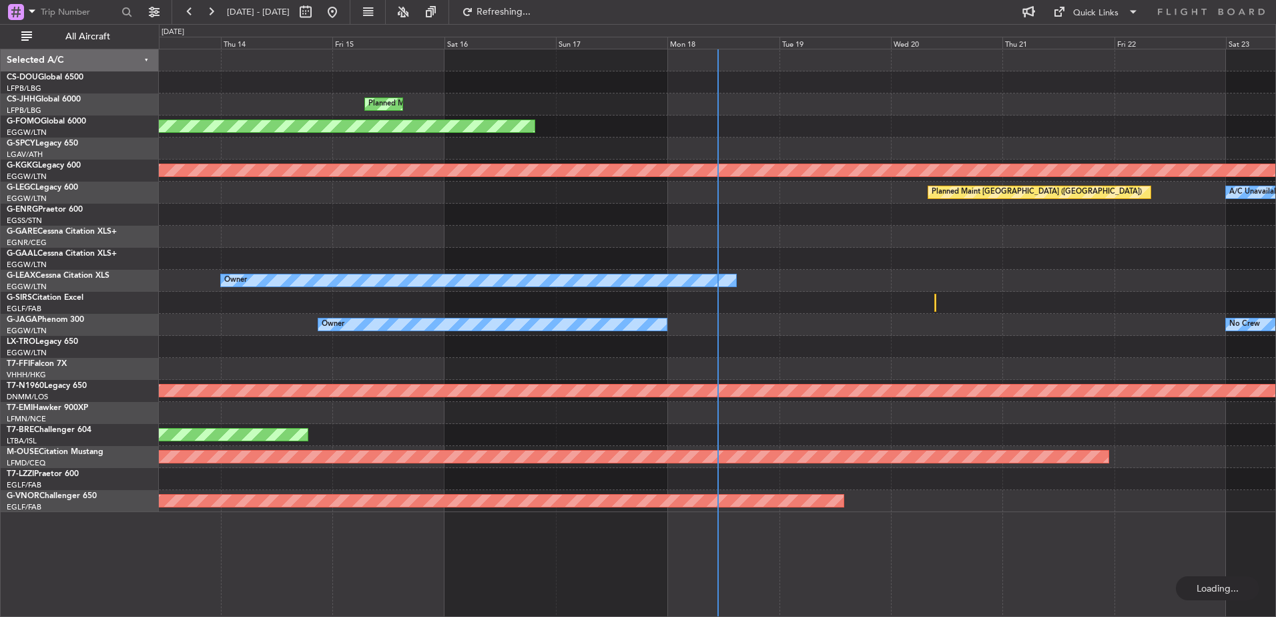
click at [272, 213] on div "A/C Unavailable Planned Maint [GEOGRAPHIC_DATA] ([GEOGRAPHIC_DATA]) Planned Mai…" at bounding box center [717, 280] width 1116 height 462
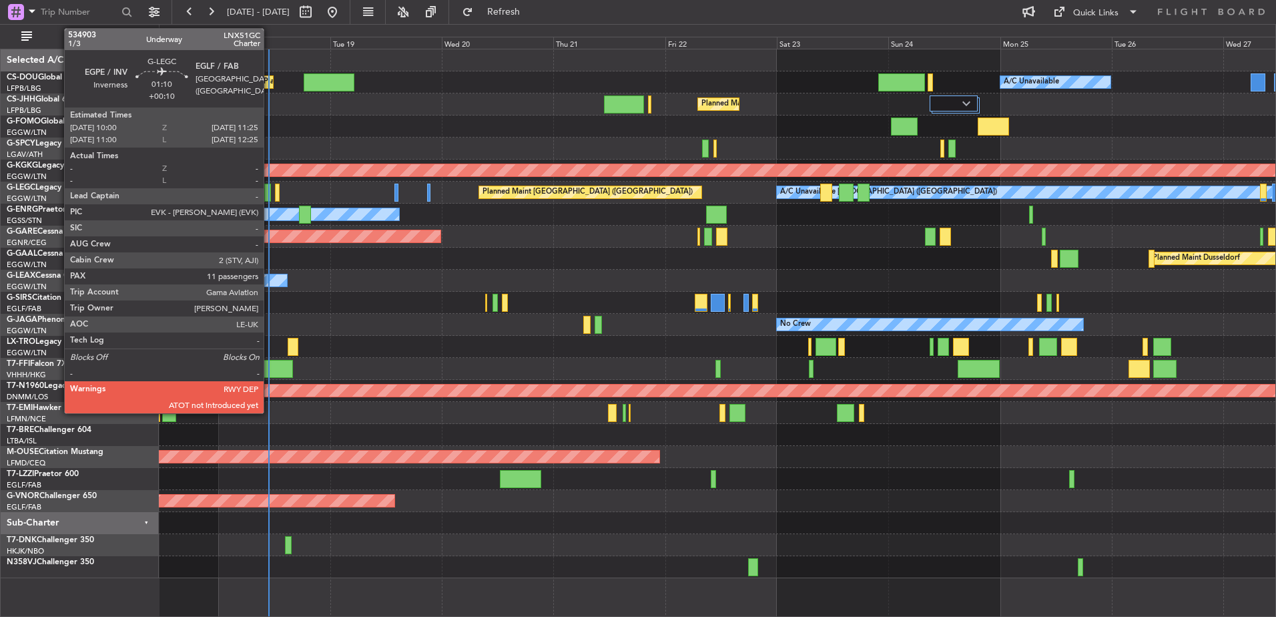
click at [270, 196] on div at bounding box center [267, 192] width 7 height 18
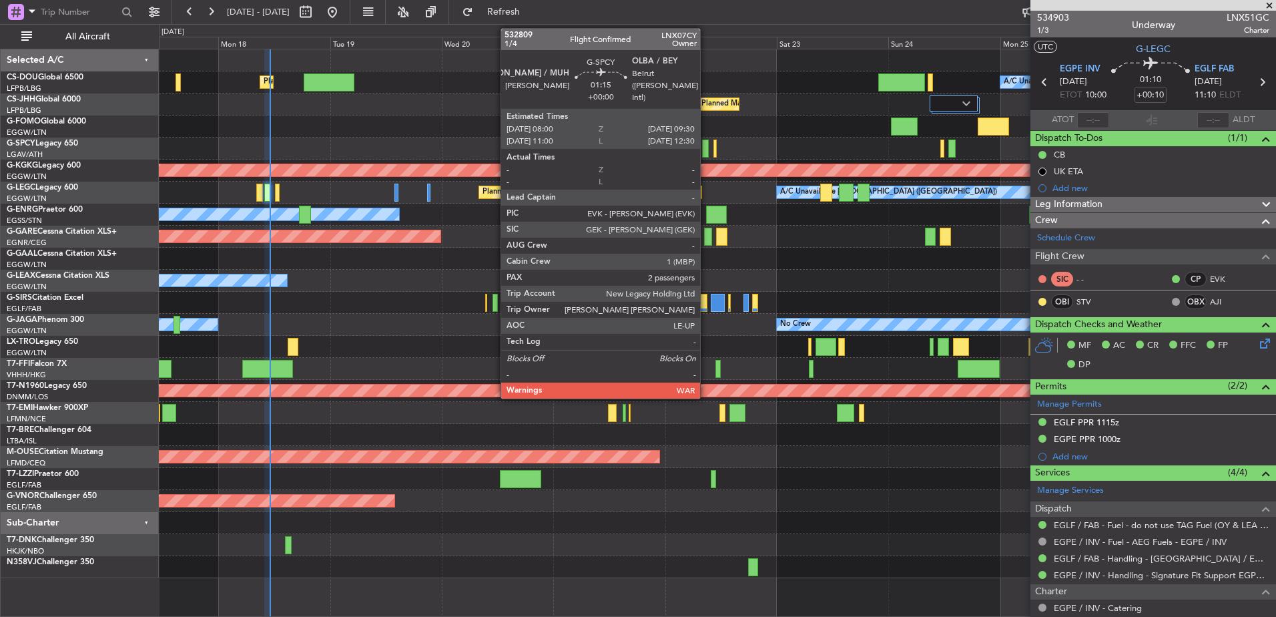
click at [706, 143] on div at bounding box center [705, 148] width 7 height 18
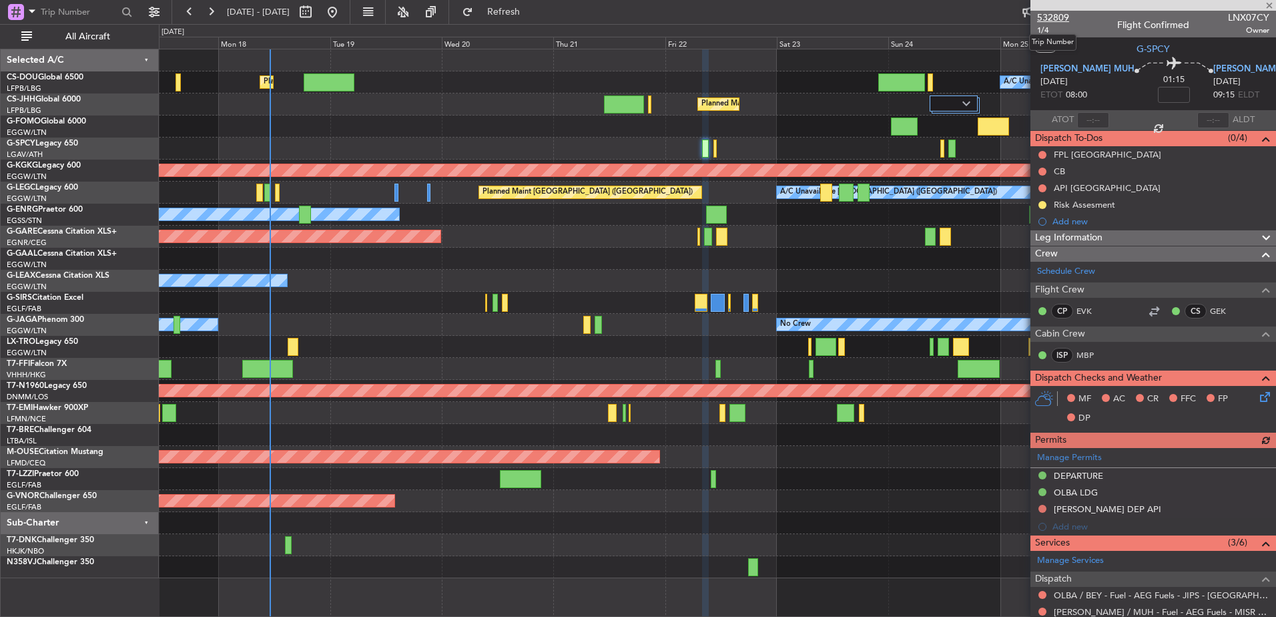
click at [1066, 16] on span "532809" at bounding box center [1053, 18] width 32 height 14
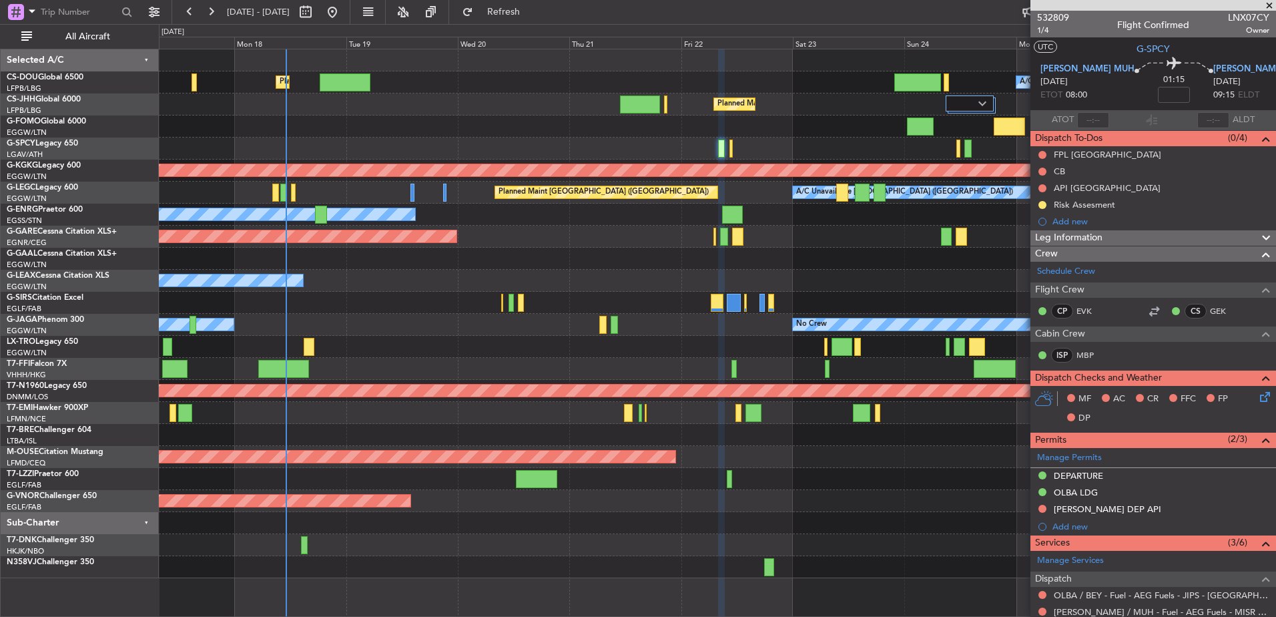
click at [631, 289] on div "Owner" at bounding box center [717, 281] width 1116 height 22
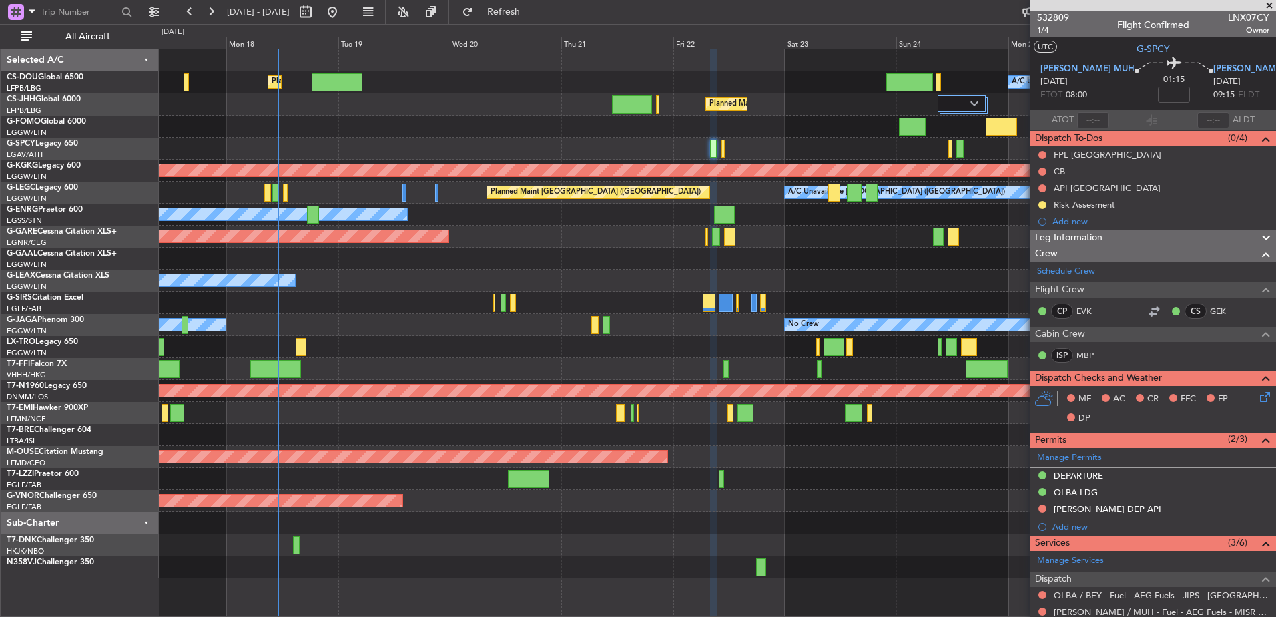
click at [577, 506] on div "Planned Maint London ([GEOGRAPHIC_DATA])" at bounding box center [717, 501] width 1116 height 22
click at [785, 297] on div at bounding box center [717, 303] width 1116 height 22
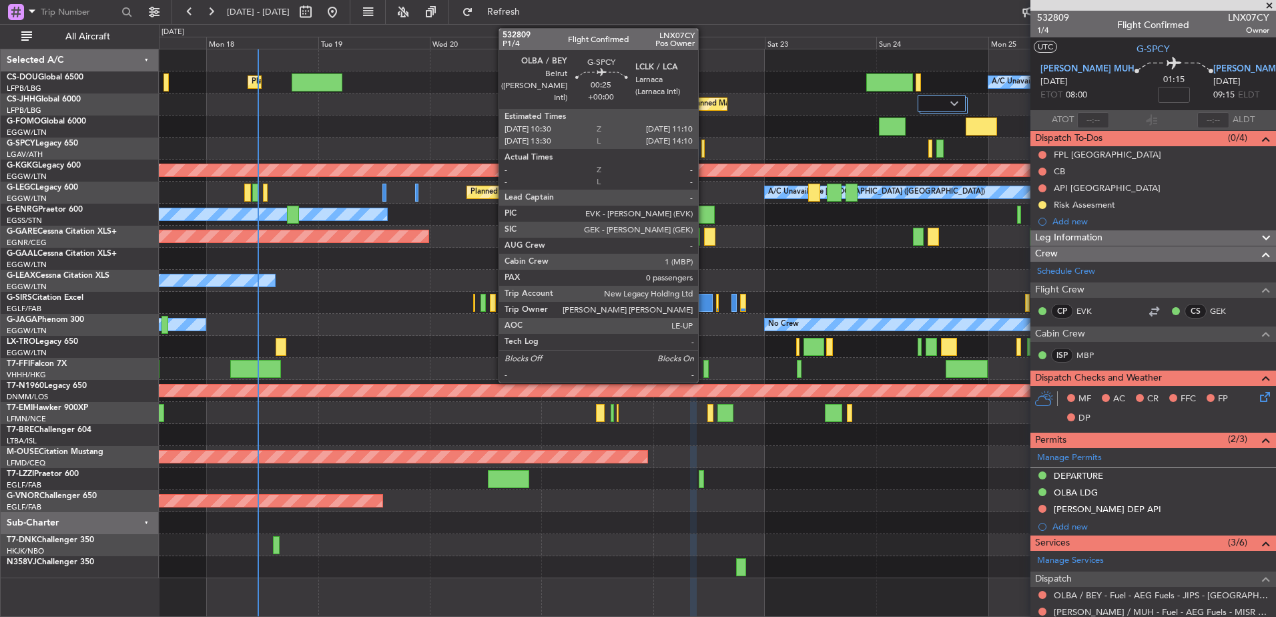
click at [706, 145] on div at bounding box center [717, 148] width 1116 height 22
click at [700, 142] on div at bounding box center [717, 148] width 1116 height 22
click at [702, 143] on div at bounding box center [702, 148] width 3 height 18
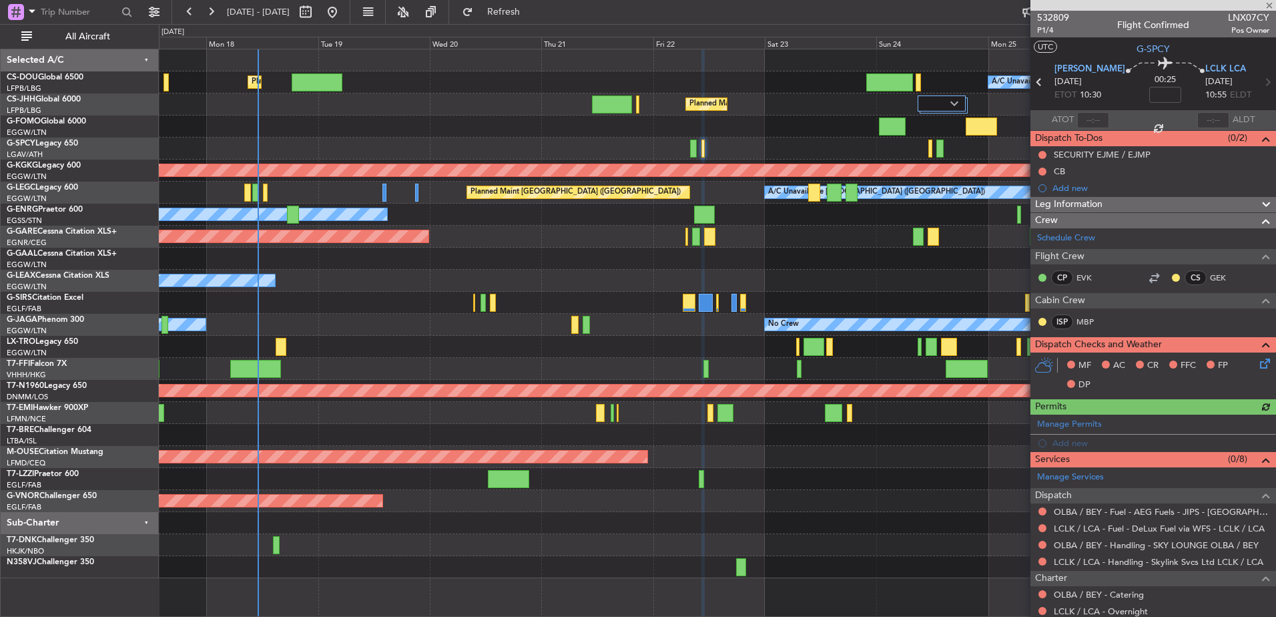
scroll to position [106, 0]
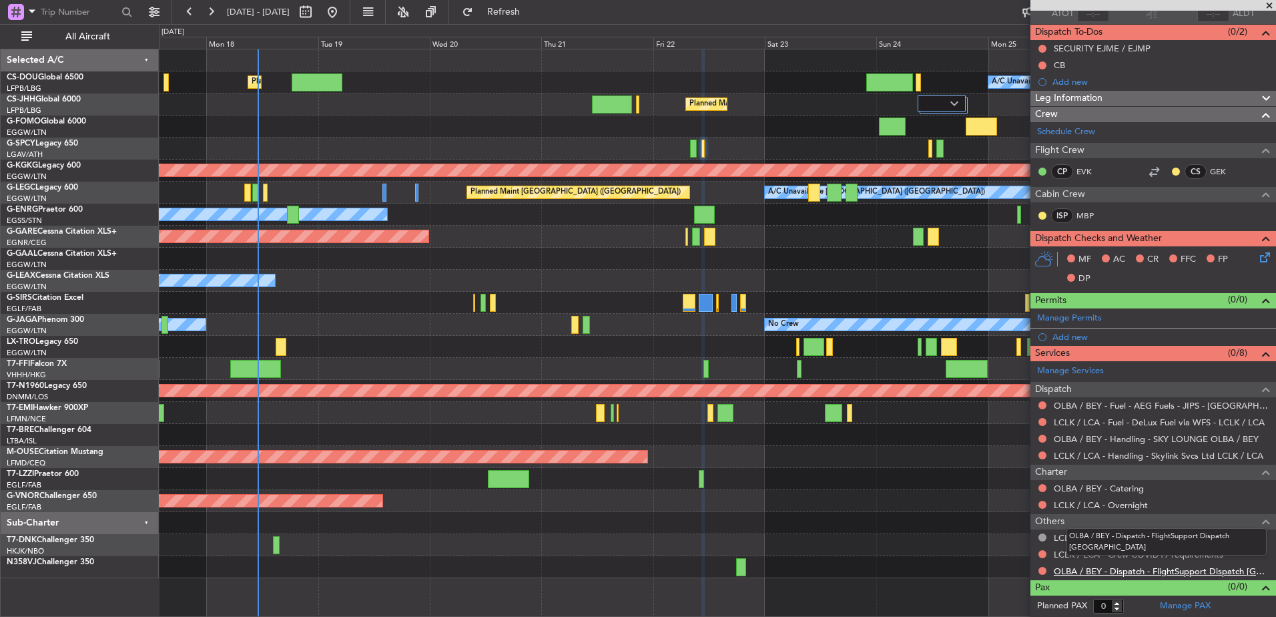
click at [1093, 569] on link "OLBA / BEY - Dispatch - FlightSupport Dispatch [GEOGRAPHIC_DATA]" at bounding box center [1162, 570] width 216 height 11
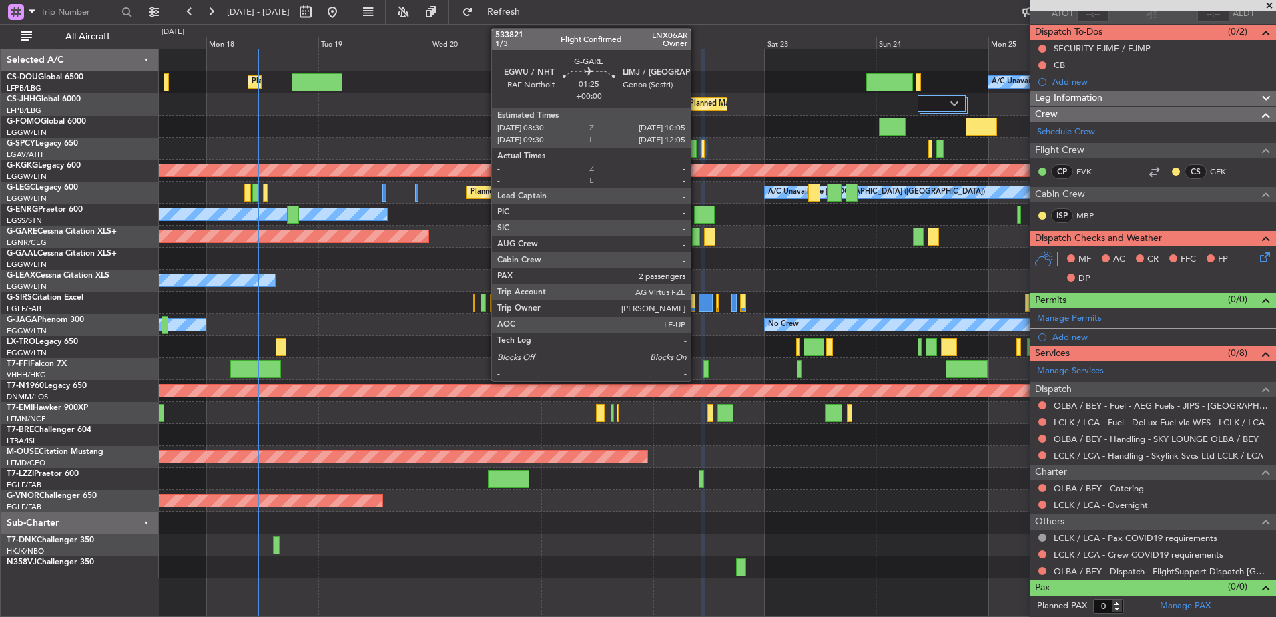
click at [697, 234] on div at bounding box center [696, 237] width 8 height 18
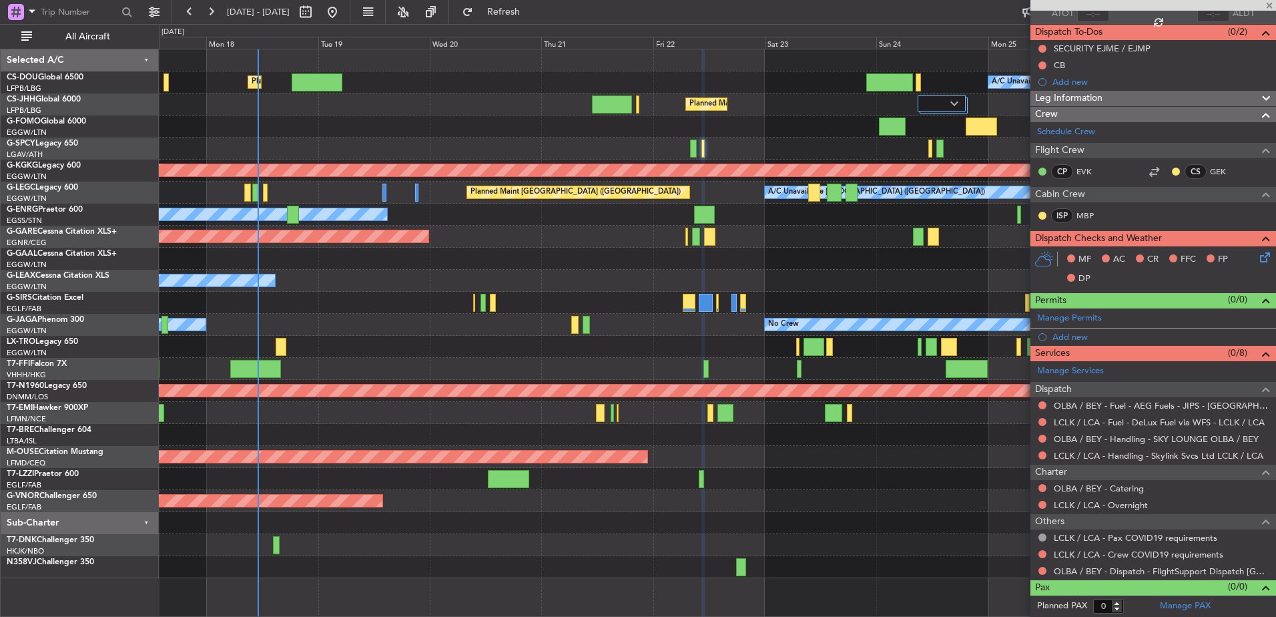
type input "2"
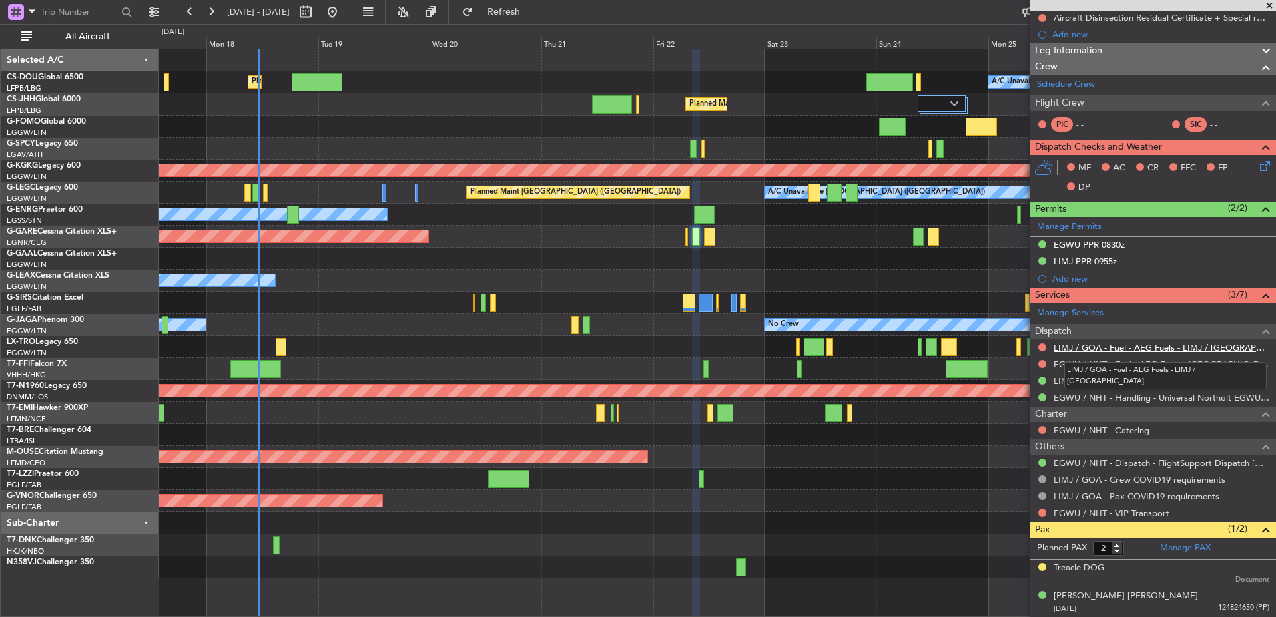
scroll to position [0, 0]
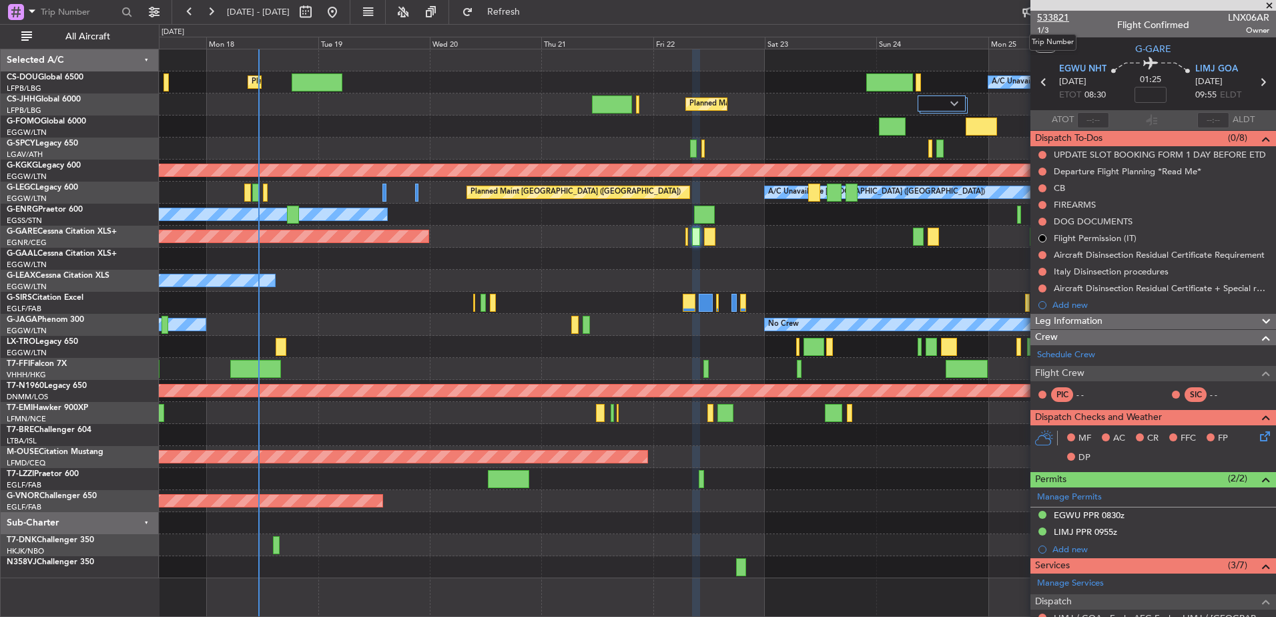
click at [1054, 18] on span "533821" at bounding box center [1053, 18] width 32 height 14
click at [1041, 18] on span "533821" at bounding box center [1053, 18] width 32 height 14
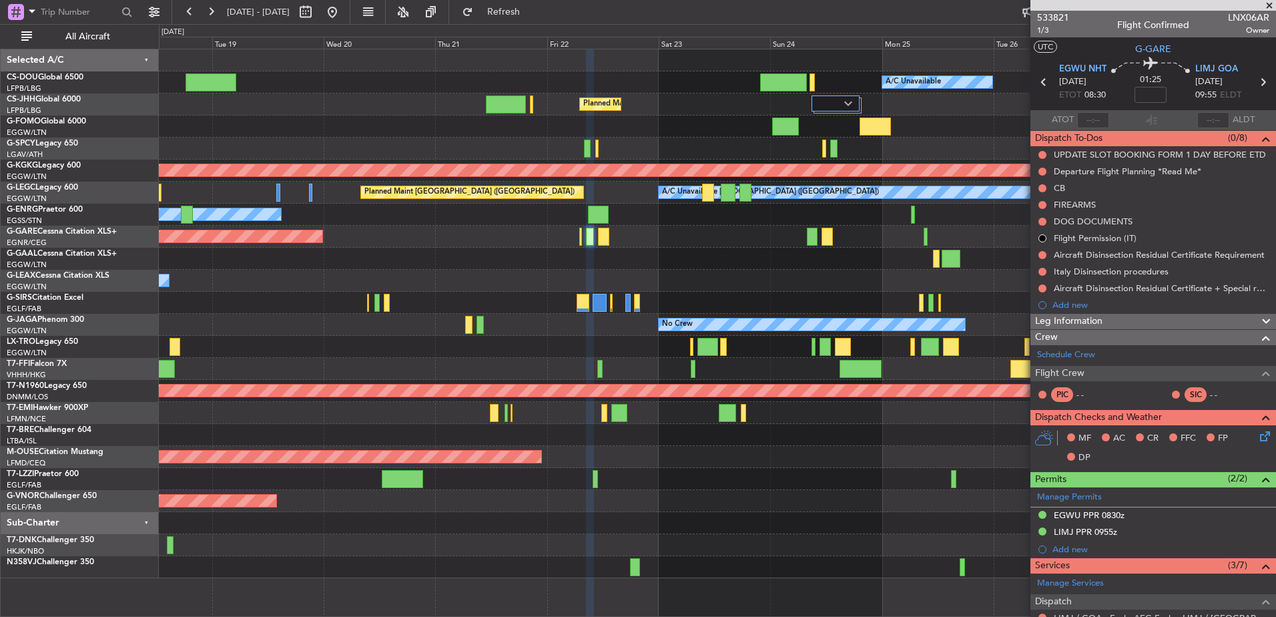
click at [605, 525] on div at bounding box center [717, 523] width 1116 height 22
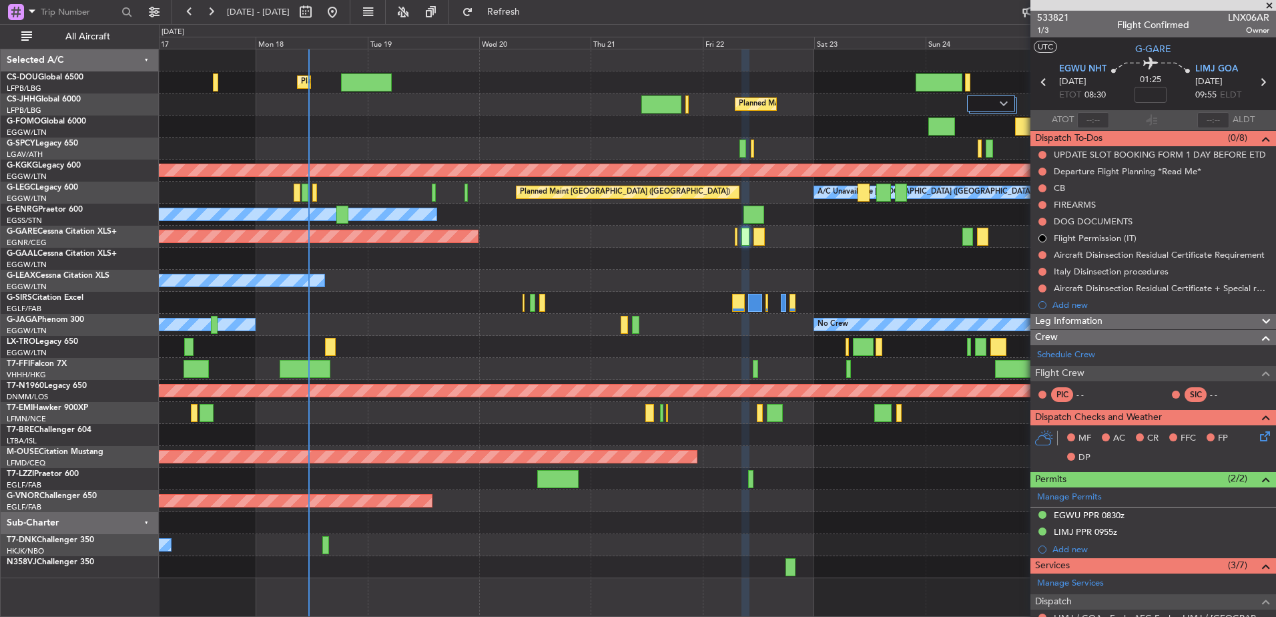
click at [408, 533] on div "Planned Maint [GEOGRAPHIC_DATA] ([GEOGRAPHIC_DATA]) A/C Unavailable Planned Mai…" at bounding box center [717, 313] width 1116 height 528
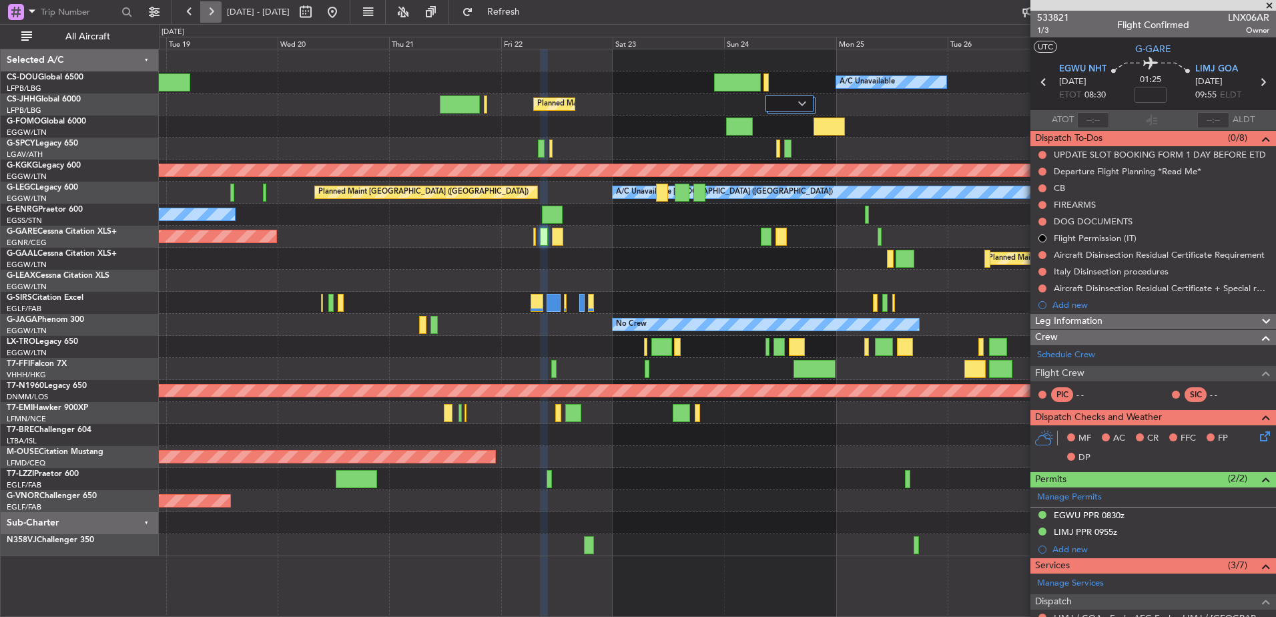
click at [211, 8] on button at bounding box center [210, 11] width 21 height 21
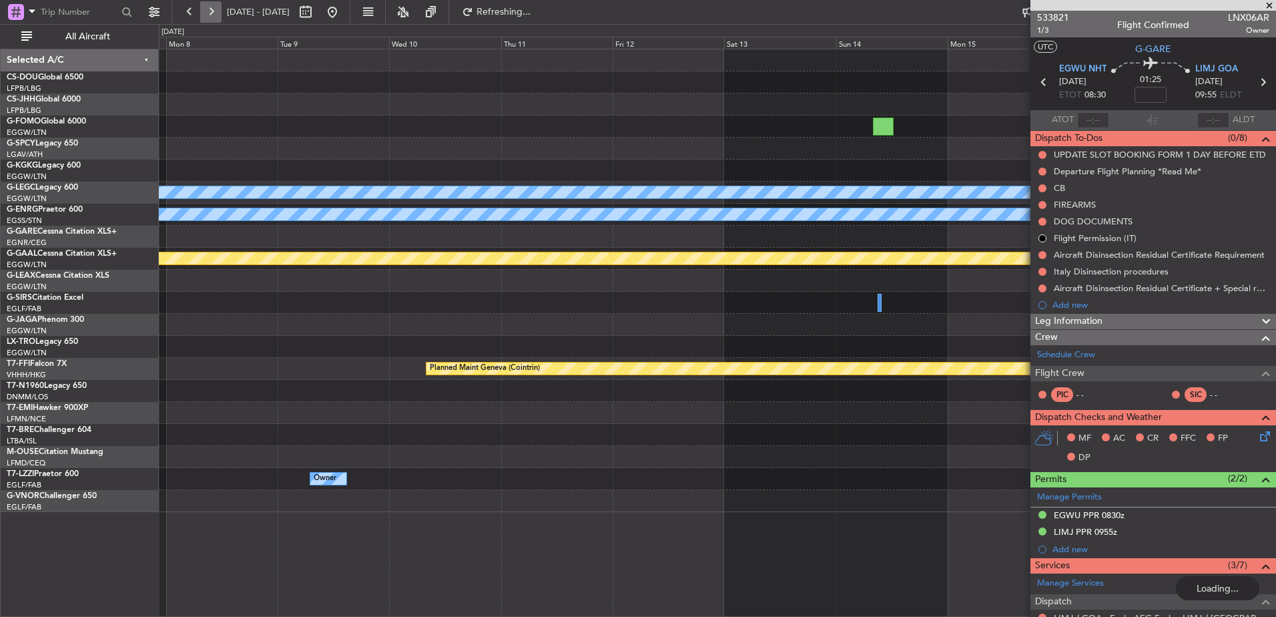
click at [211, 8] on button at bounding box center [210, 11] width 21 height 21
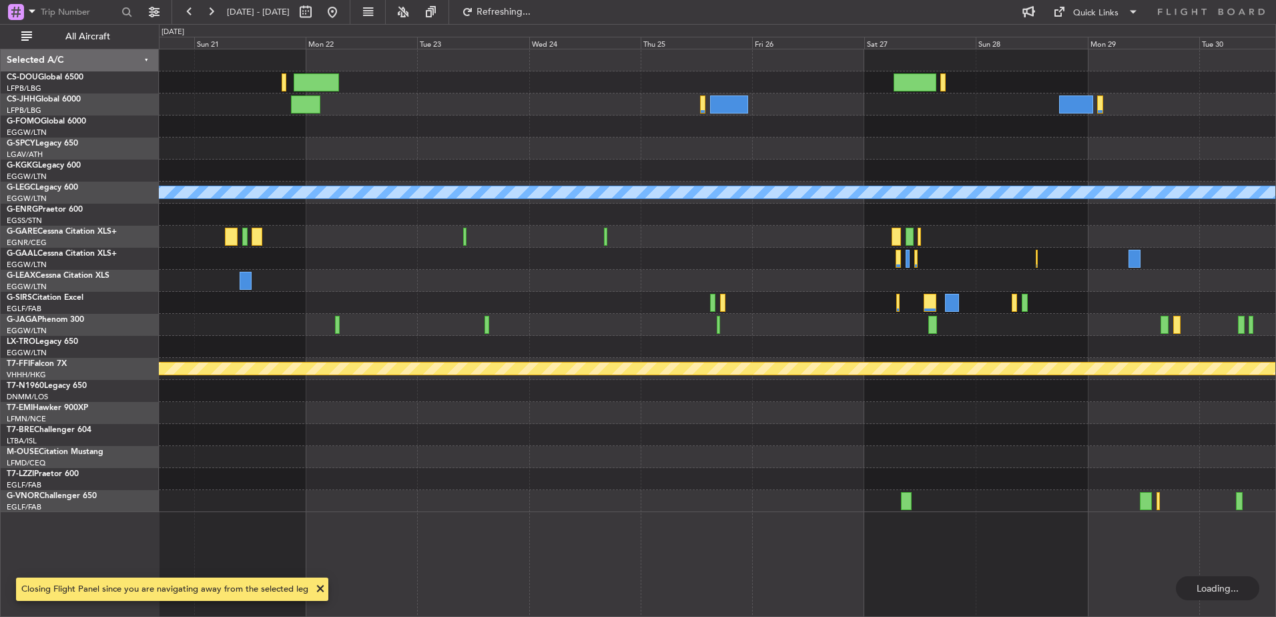
click at [395, 407] on div "A/C Unavailable [GEOGRAPHIC_DATA] ([GEOGRAPHIC_DATA]) Owner Planned Maint Genev…" at bounding box center [717, 280] width 1116 height 462
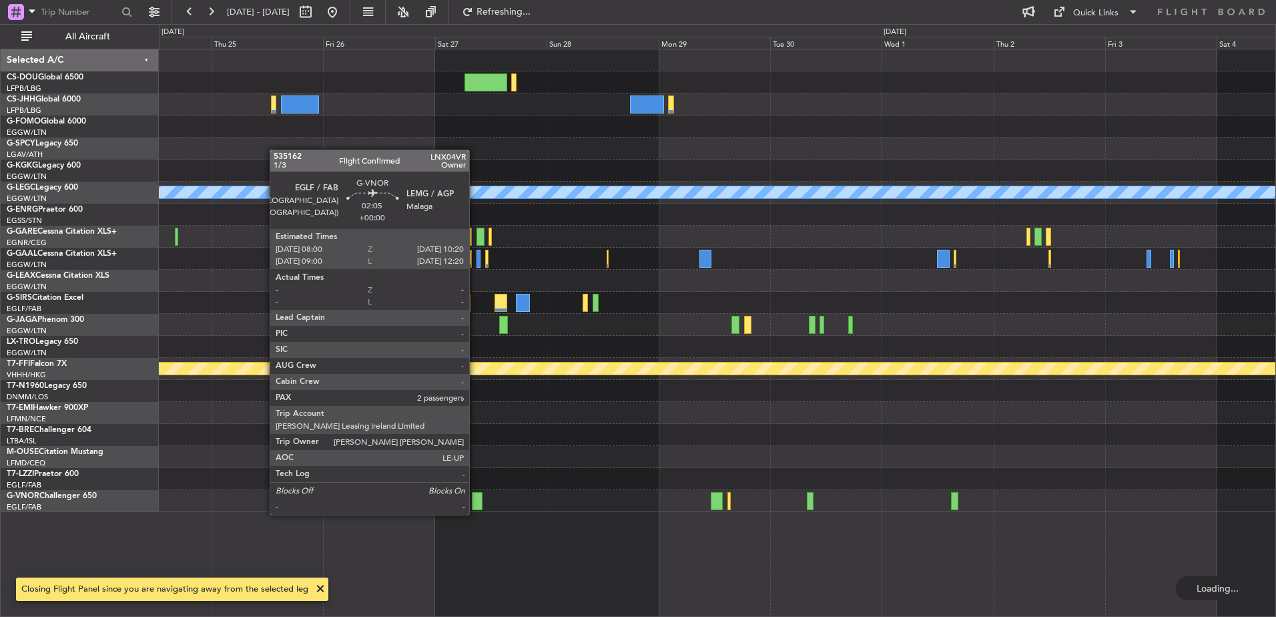
click at [475, 501] on div at bounding box center [477, 501] width 11 height 18
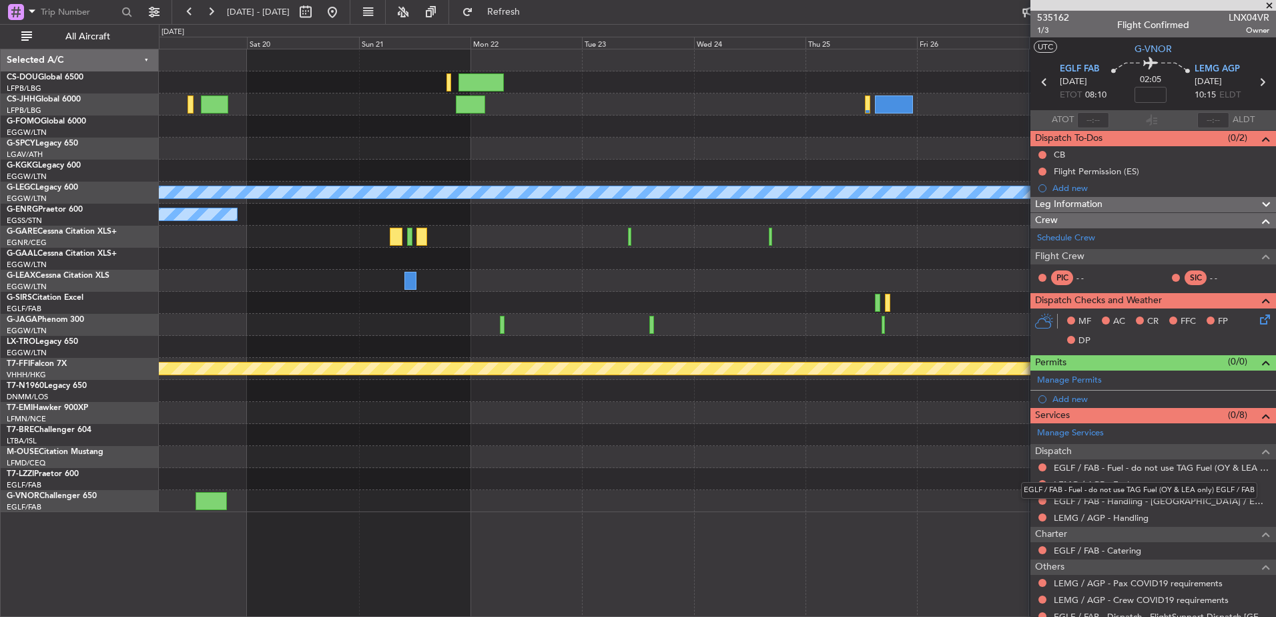
click at [1098, 476] on body "[DATE] - [DATE] Refresh Quick Links All Aircraft A/C Unavailable [GEOGRAPHIC_DA…" at bounding box center [638, 308] width 1276 height 617
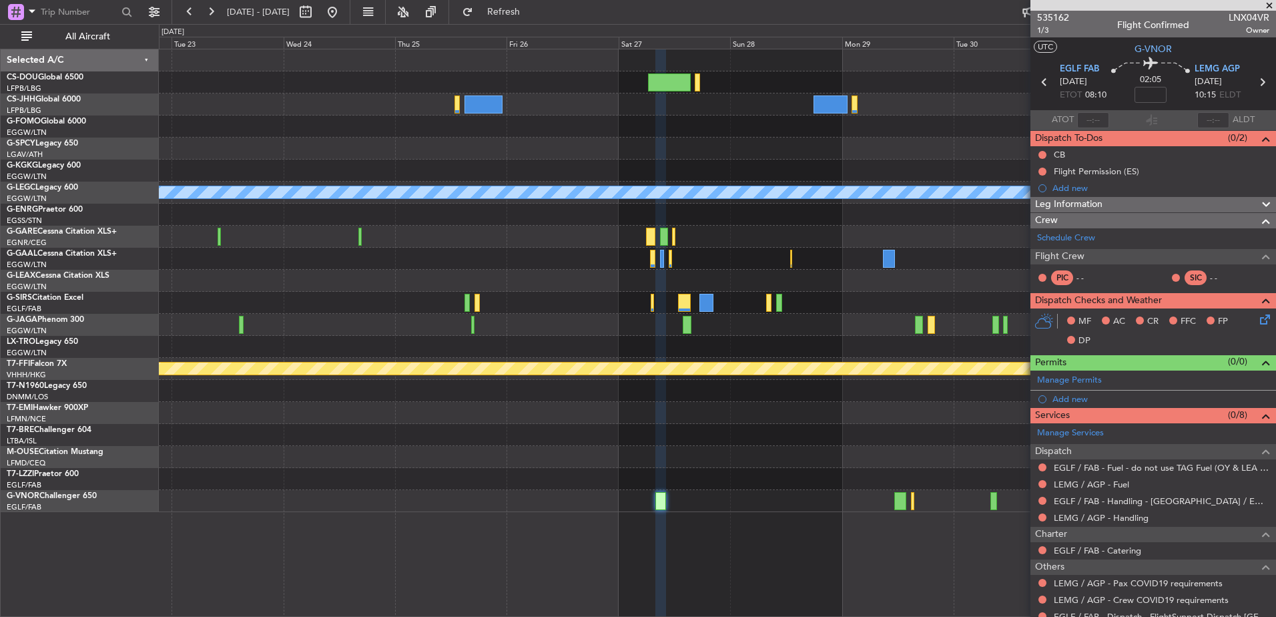
click at [1130, 520] on fb-app "[DATE] - [DATE] Refresh Quick Links All Aircraft A/C Unavailable [GEOGRAPHIC_DA…" at bounding box center [638, 313] width 1276 height 607
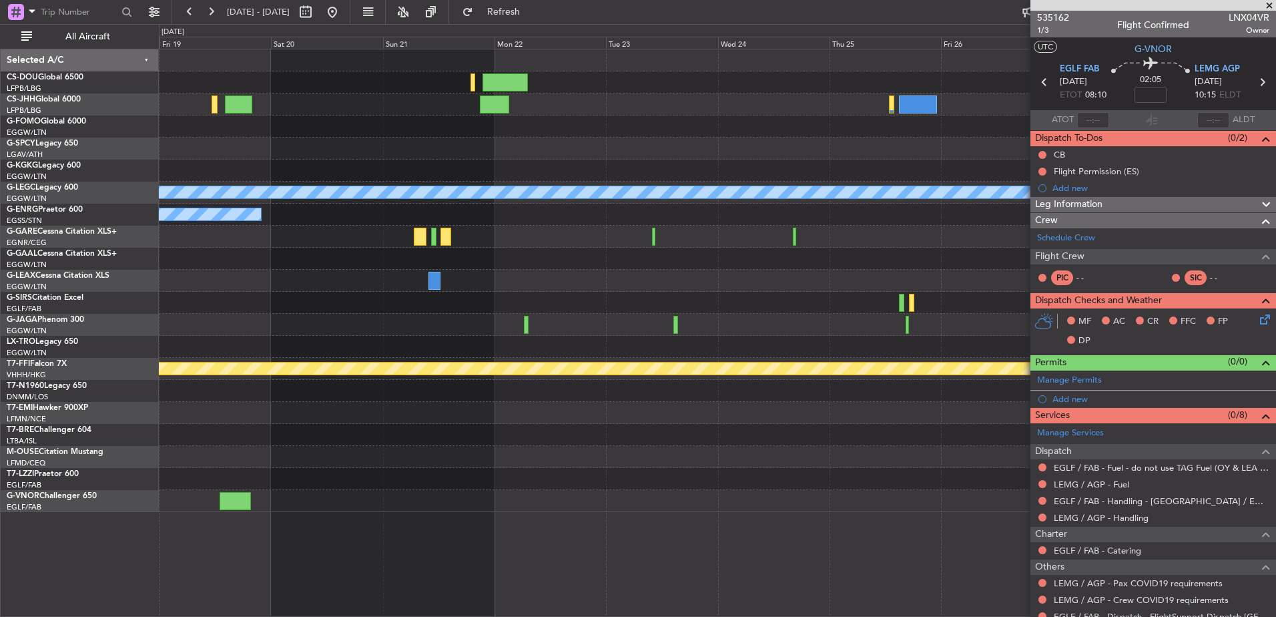
click at [941, 494] on div "A/C Unavailable [GEOGRAPHIC_DATA] ([GEOGRAPHIC_DATA]) Owner Planned [GEOGRAPHIC…" at bounding box center [717, 280] width 1116 height 462
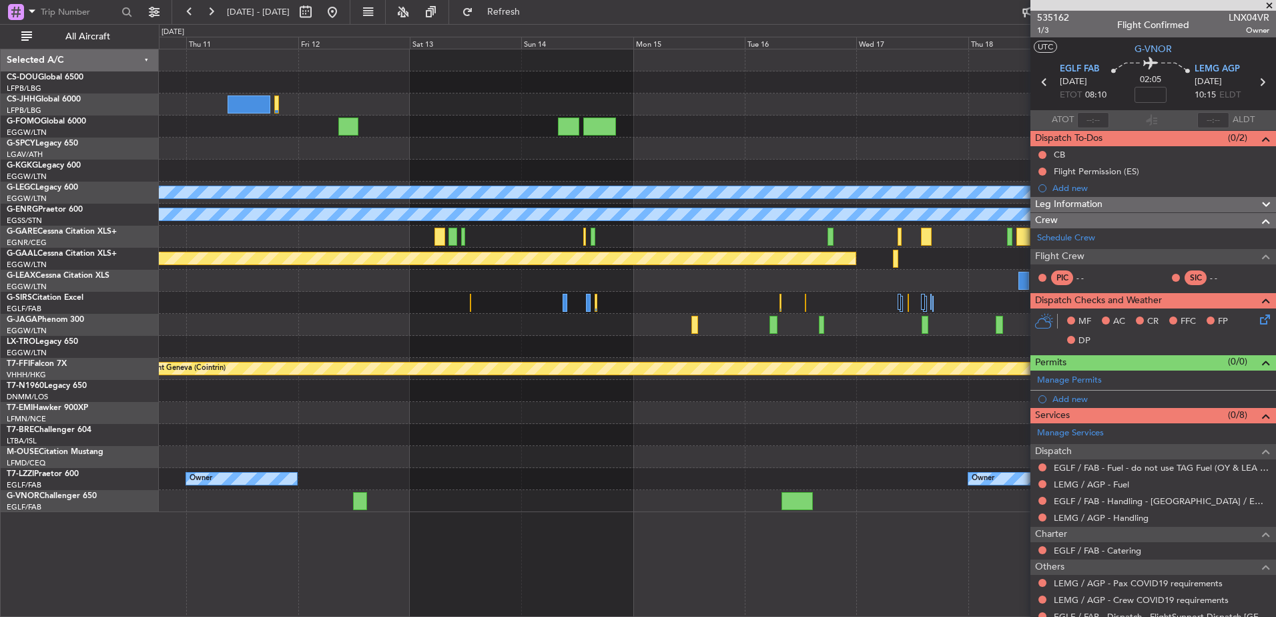
click at [1015, 515] on div "A/C Unavailable [GEOGRAPHIC_DATA] ([GEOGRAPHIC_DATA]) Owner Planned [GEOGRAPHIC…" at bounding box center [717, 333] width 1117 height 568
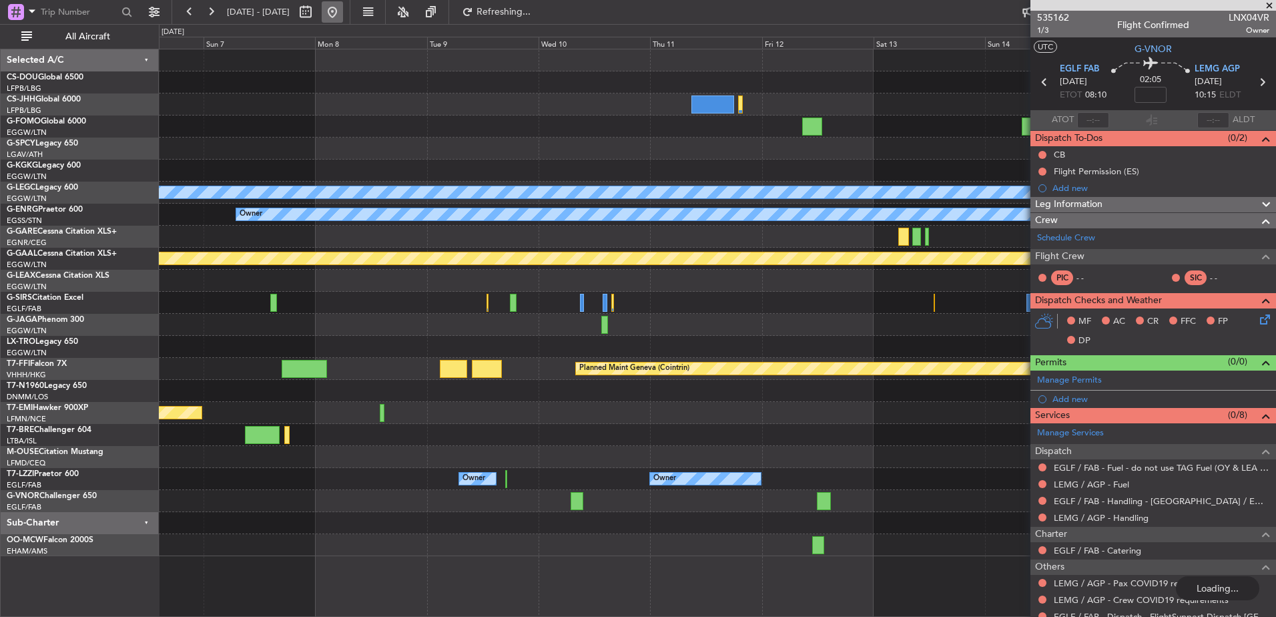
click at [343, 15] on button at bounding box center [332, 11] width 21 height 21
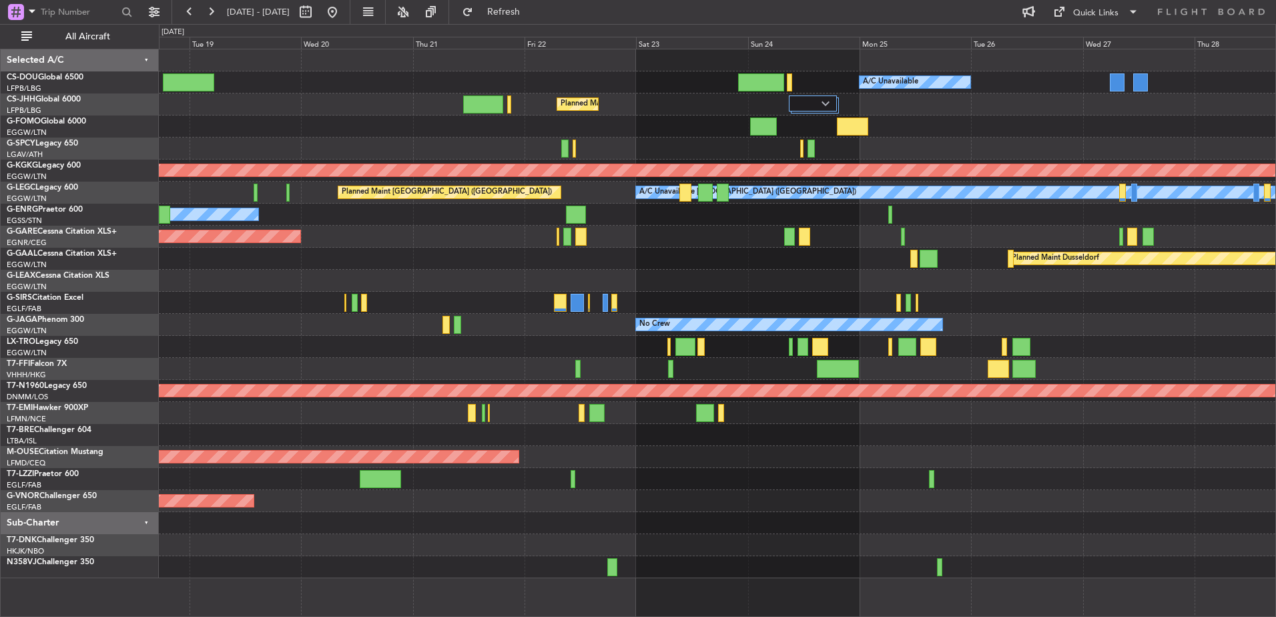
click at [464, 249] on div "Planned Maint [GEOGRAPHIC_DATA] ([GEOGRAPHIC_DATA]) A/C Unavailable Planned Mai…" at bounding box center [717, 313] width 1116 height 528
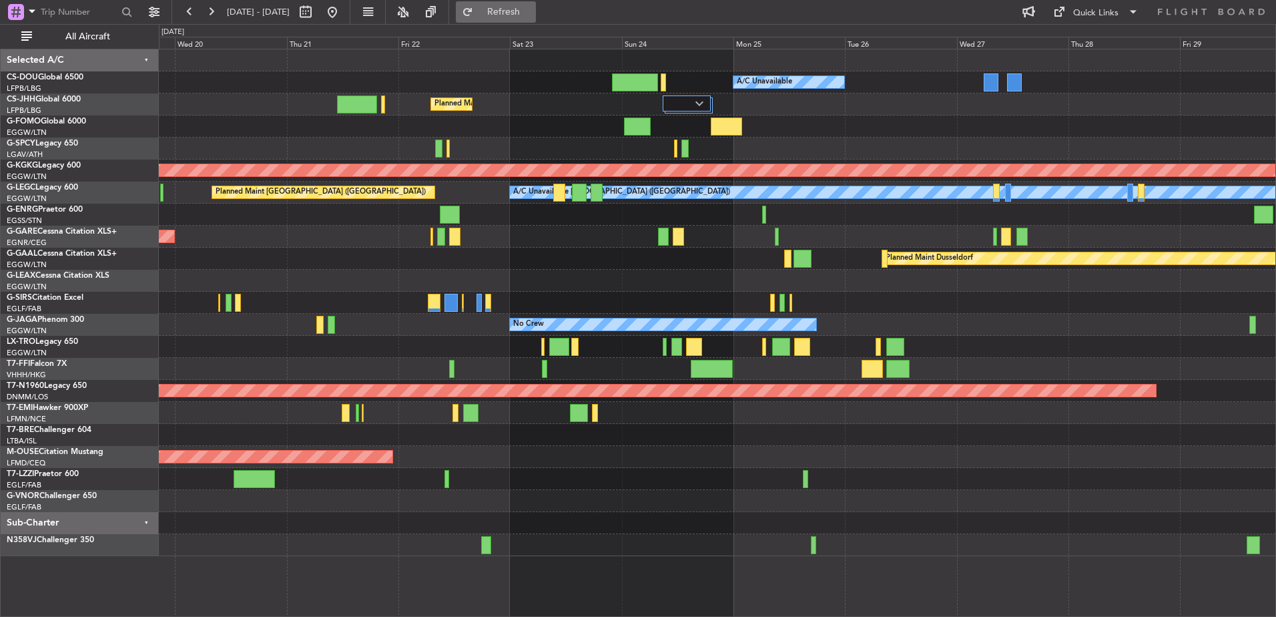
click at [536, 9] on button "Refresh" at bounding box center [496, 11] width 80 height 21
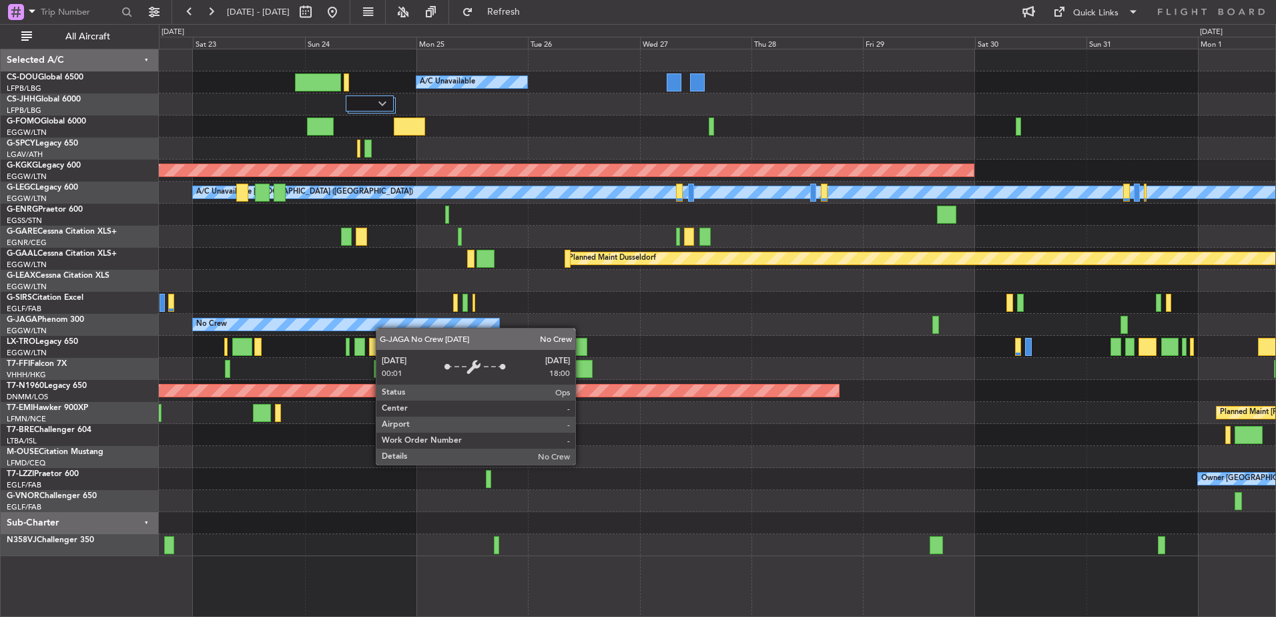
click at [262, 326] on div "Planned Maint [GEOGRAPHIC_DATA] ([GEOGRAPHIC_DATA]) A/C Unavailable Planned Mai…" at bounding box center [717, 302] width 1116 height 506
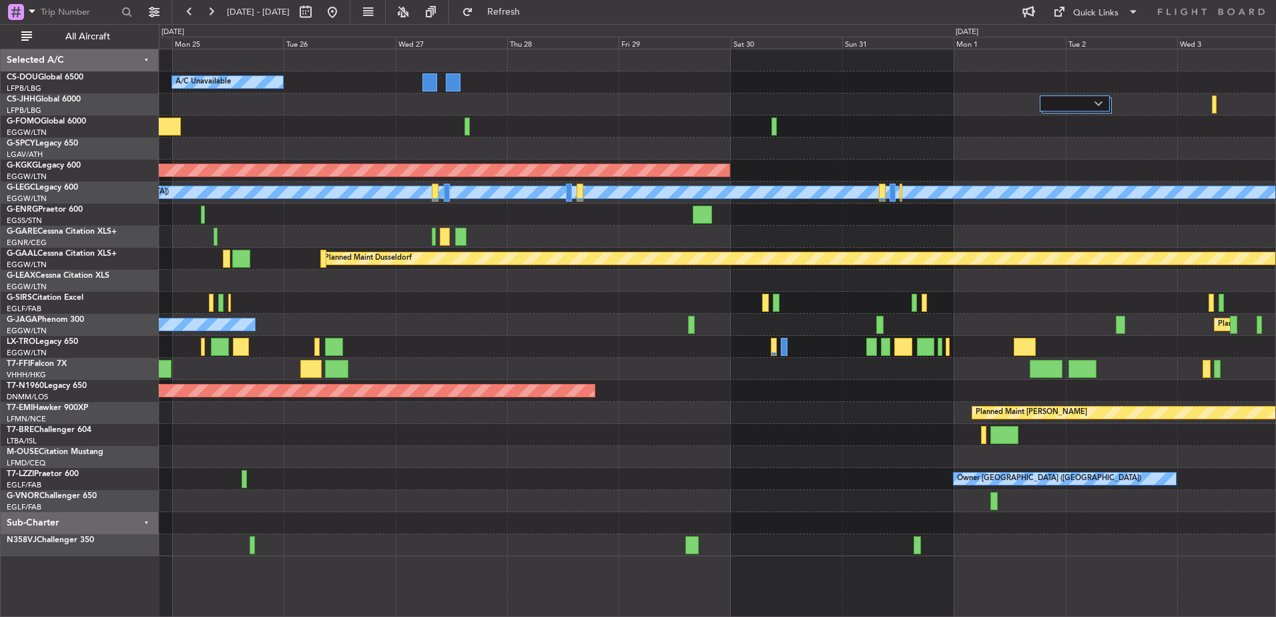
click at [306, 378] on div "Planned Maint [GEOGRAPHIC_DATA] ([GEOGRAPHIC_DATA]) A/C Unavailable Planned Mai…" at bounding box center [717, 302] width 1116 height 506
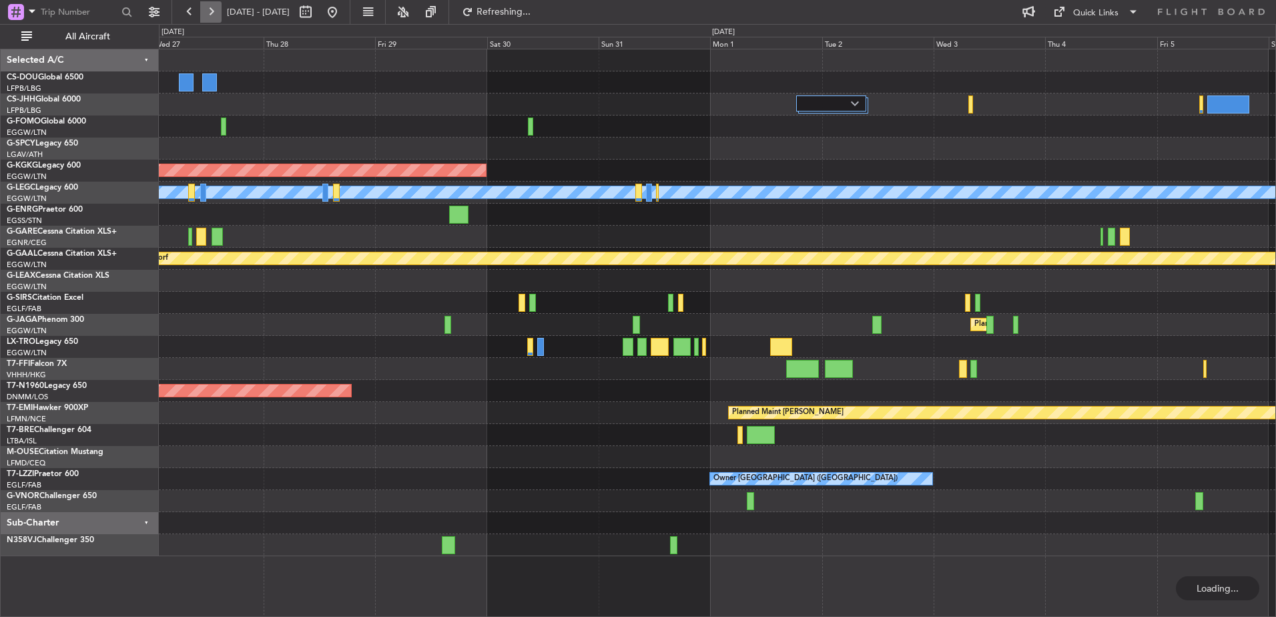
click at [209, 14] on button at bounding box center [210, 11] width 21 height 21
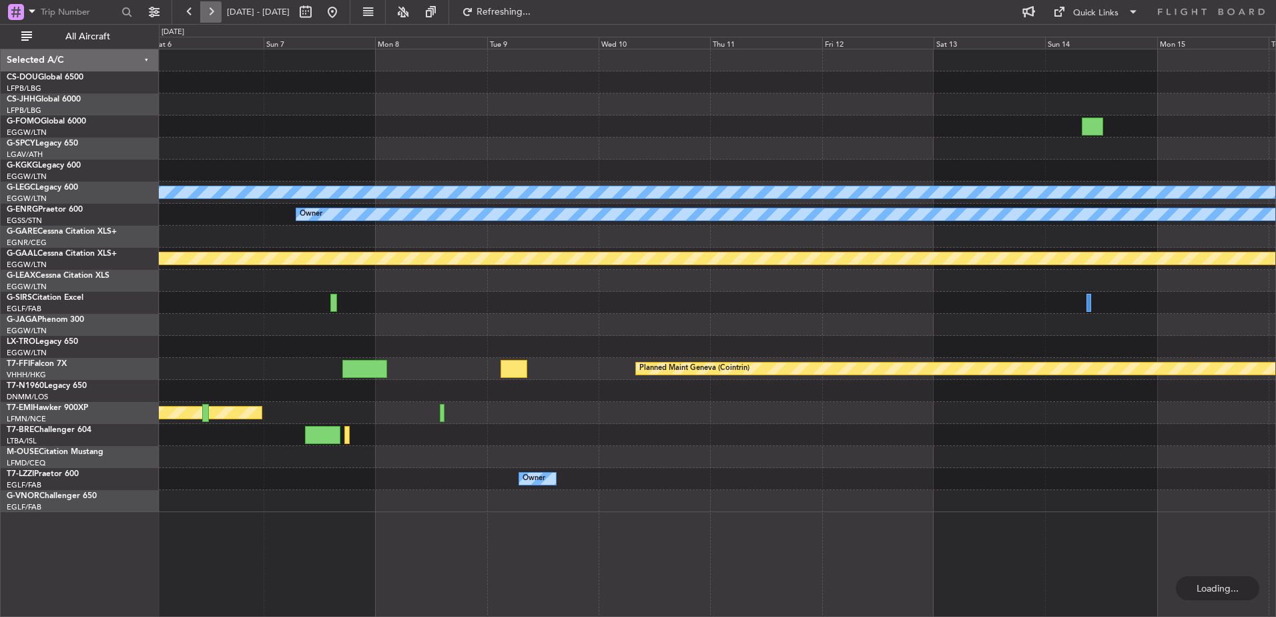
click at [209, 14] on button at bounding box center [210, 11] width 21 height 21
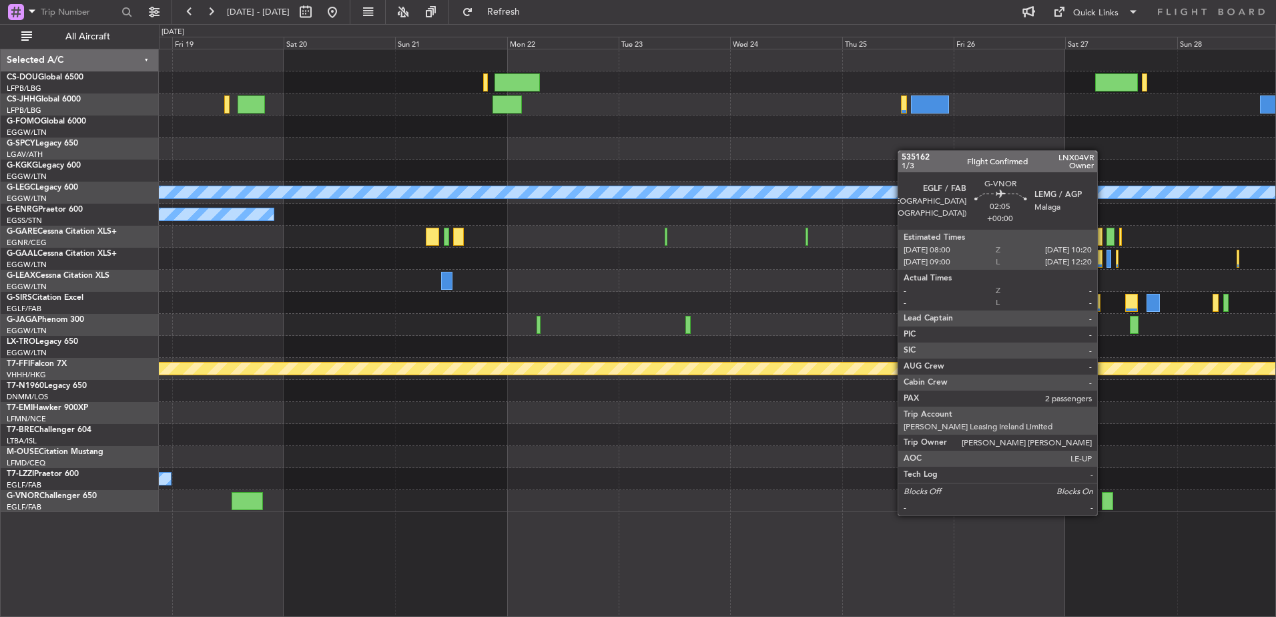
click at [1103, 502] on div at bounding box center [1107, 501] width 11 height 18
